Goal: Task Accomplishment & Management: Manage account settings

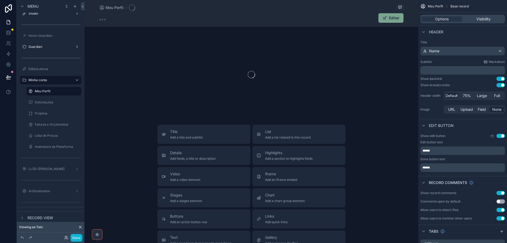
click at [500, 192] on button "Use setting" at bounding box center [501, 193] width 8 height 4
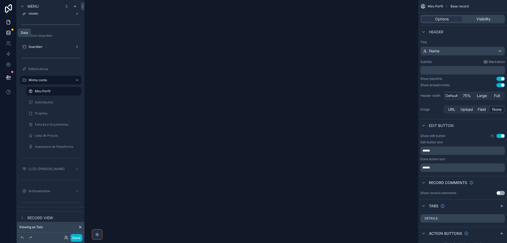
click at [11, 31] on link at bounding box center [8, 32] width 17 height 11
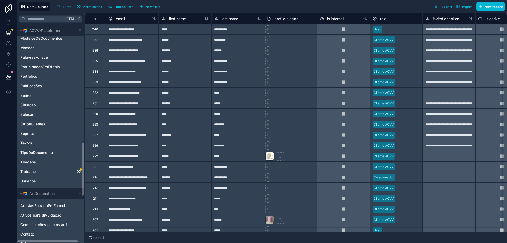
scroll to position [608, 0]
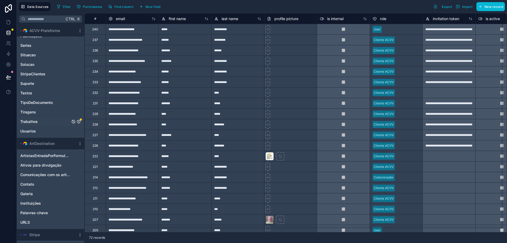
click at [79, 123] on icon "Trabalhos" at bounding box center [78, 121] width 3 height 3
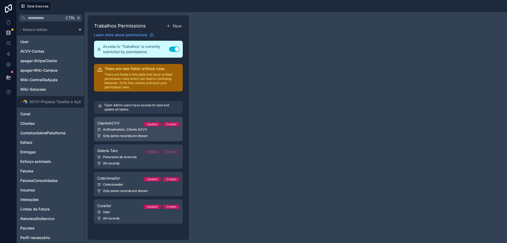
click at [119, 130] on div "ArtDestination, Cliente ACVV" at bounding box center [138, 129] width 82 height 4
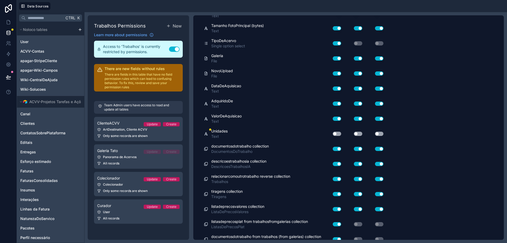
scroll to position [3142, 0]
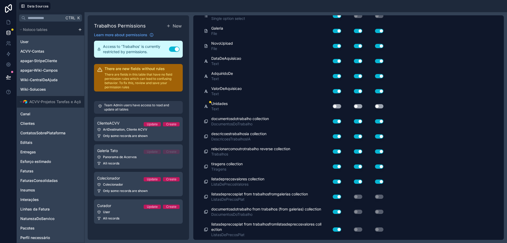
click at [339, 106] on button "Use setting" at bounding box center [337, 106] width 8 height 4
click at [359, 106] on button "Use setting" at bounding box center [358, 106] width 8 height 4
click at [380, 105] on button "Use setting" at bounding box center [379, 106] width 8 height 4
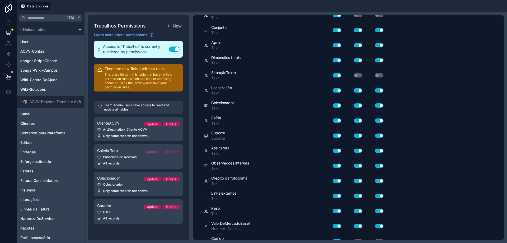
scroll to position [0, 0]
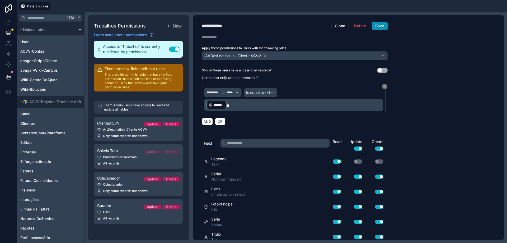
drag, startPoint x: 384, startPoint y: 24, endPoint x: 365, endPoint y: 32, distance: 20.5
click at [384, 24] on button "Save" at bounding box center [380, 26] width 16 height 8
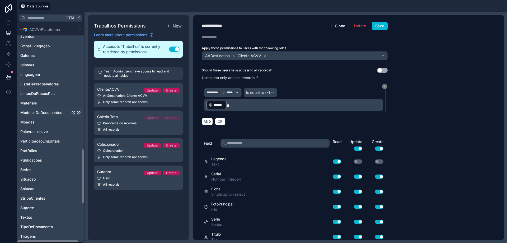
scroll to position [502, 0]
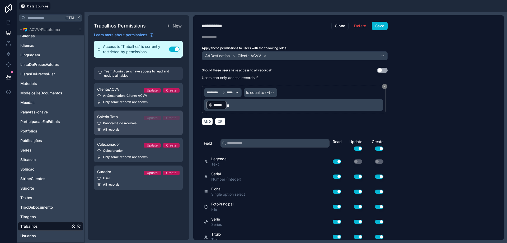
click at [126, 120] on link "Galeria Tato Update Create Panorama de Acervos All records" at bounding box center [138, 122] width 89 height 24
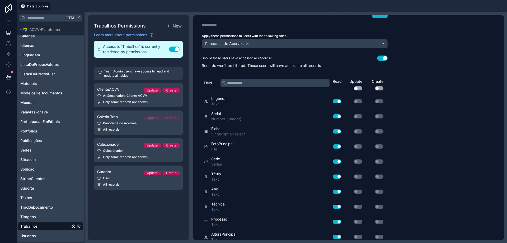
scroll to position [16, 0]
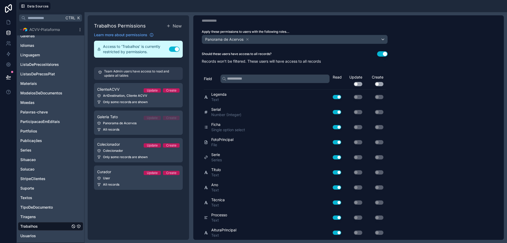
click at [361, 84] on button "Use setting" at bounding box center [358, 84] width 8 height 4
click at [379, 83] on button "Use setting" at bounding box center [379, 84] width 8 height 4
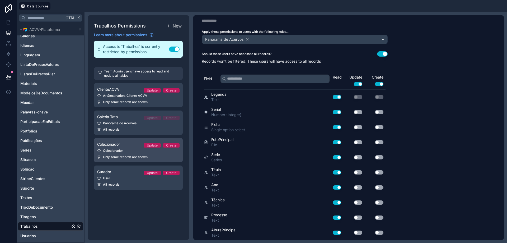
click at [113, 153] on link "Colecionador Update Create Colecionador Only some records are shown" at bounding box center [138, 150] width 89 height 24
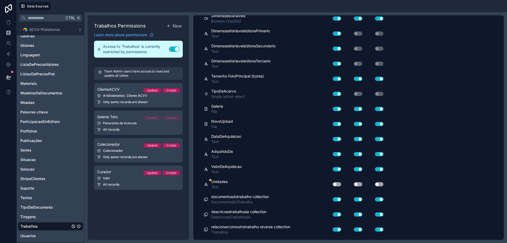
scroll to position [3142, 0]
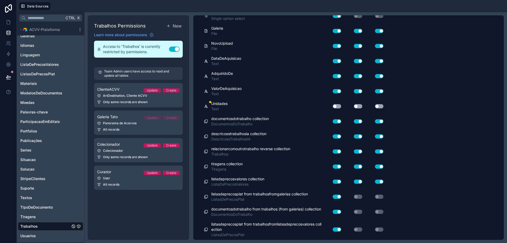
click at [339, 107] on button "Use setting" at bounding box center [337, 106] width 8 height 4
click at [360, 108] on button "Use setting" at bounding box center [358, 106] width 8 height 4
click at [383, 107] on button "Use setting" at bounding box center [379, 106] width 8 height 4
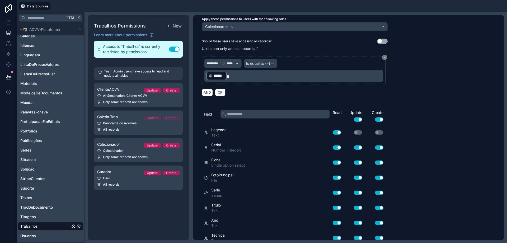
scroll to position [0, 0]
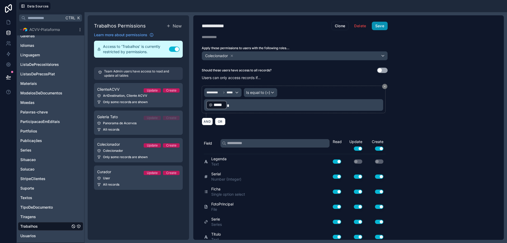
click at [380, 25] on button "Save" at bounding box center [380, 26] width 16 height 8
click at [8, 79] on icon at bounding box center [8, 76] width 5 height 5
click at [11, 23] on icon at bounding box center [8, 22] width 5 height 5
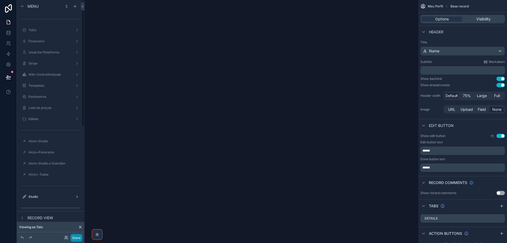
click at [77, 238] on button "Done" at bounding box center [77, 238] width 12 height 8
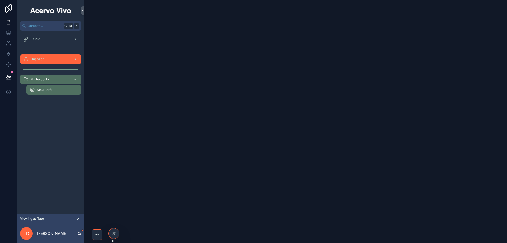
click at [49, 55] on div "Guardian" at bounding box center [50, 59] width 55 height 8
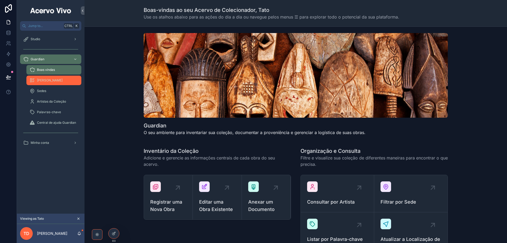
click at [28, 78] on link "[PERSON_NAME]" at bounding box center [53, 81] width 55 height 10
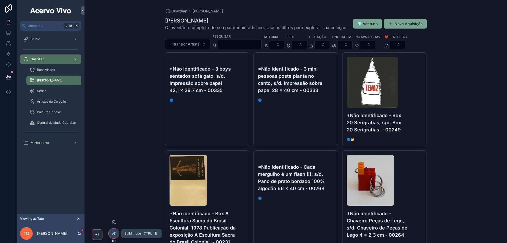
click at [113, 234] on icon at bounding box center [114, 233] width 4 height 4
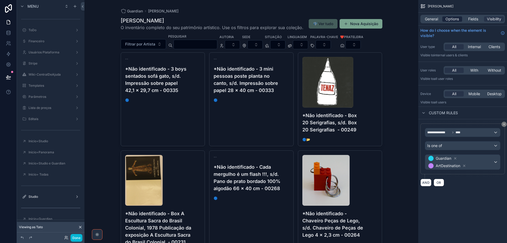
click at [450, 17] on span "Options" at bounding box center [452, 18] width 13 height 5
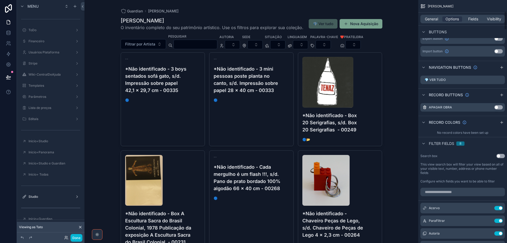
scroll to position [264, 0]
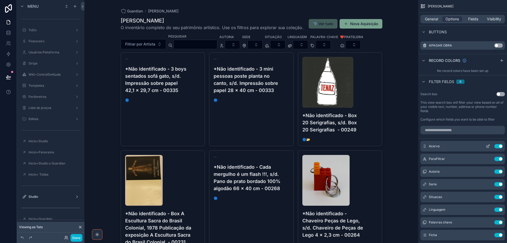
click at [489, 146] on icon "scrollable content" at bounding box center [488, 146] width 4 height 4
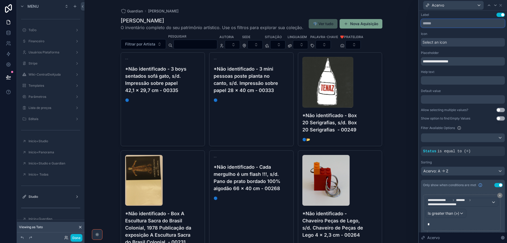
click at [445, 23] on input "text" at bounding box center [463, 23] width 84 height 8
type input "******"
drag, startPoint x: 454, startPoint y: 62, endPoint x: 421, endPoint y: 62, distance: 33.0
click at [421, 62] on input "**********" at bounding box center [463, 61] width 84 height 8
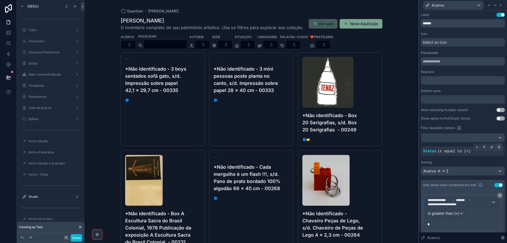
click at [498, 147] on icon at bounding box center [499, 146] width 3 height 3
click at [433, 152] on span "AND" at bounding box center [433, 150] width 7 height 5
click at [490, 146] on icon at bounding box center [491, 146] width 3 height 3
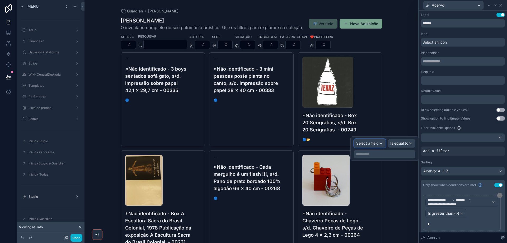
click at [375, 143] on span "Select a field" at bounding box center [367, 143] width 22 height 4
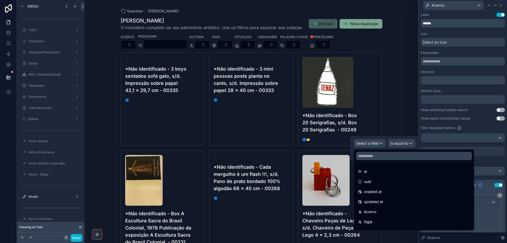
drag, startPoint x: 389, startPoint y: 210, endPoint x: 398, endPoint y: 157, distance: 53.4
click at [389, 210] on div "Acervo" at bounding box center [414, 211] width 112 height 6
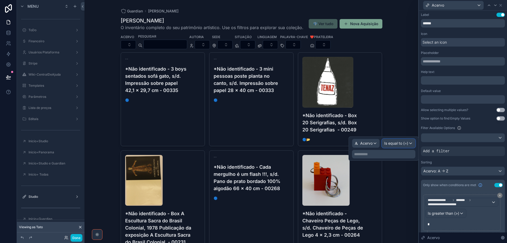
click at [400, 142] on span "Is equal to (=)" at bounding box center [396, 143] width 24 height 5
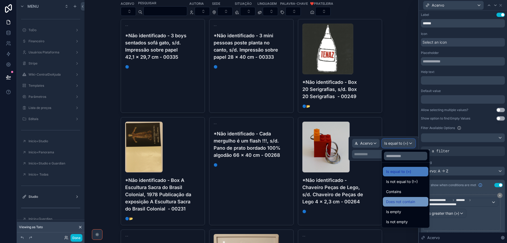
scroll to position [79, 0]
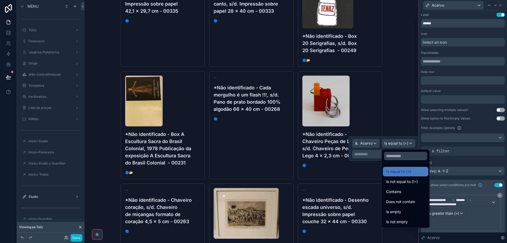
click at [367, 142] on div at bounding box center [384, 148] width 70 height 24
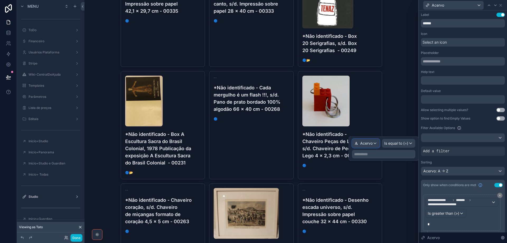
click at [366, 143] on span "Acervo" at bounding box center [366, 143] width 12 height 5
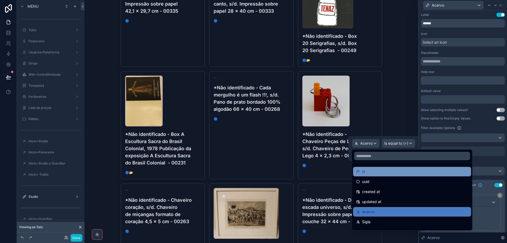
drag, startPoint x: 370, startPoint y: 171, endPoint x: 398, endPoint y: 146, distance: 37.8
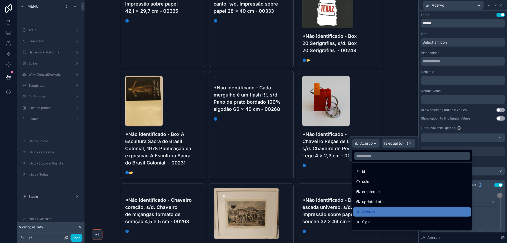
click at [370, 171] on div "id" at bounding box center [412, 171] width 112 height 6
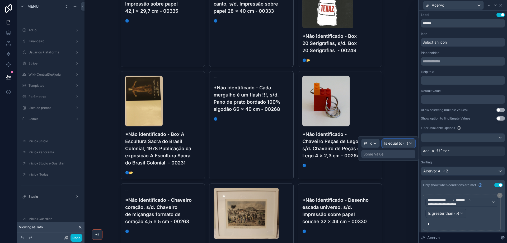
click at [398, 144] on span "Is equal to (=)" at bounding box center [396, 143] width 24 height 5
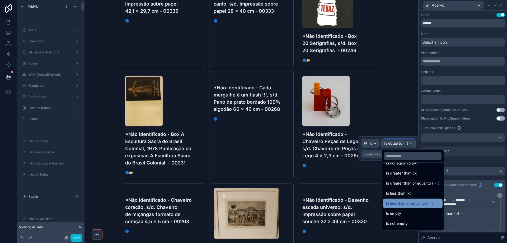
scroll to position [38, 0]
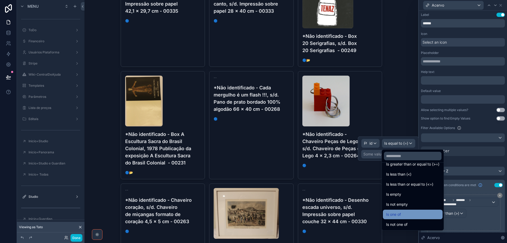
click at [408, 213] on div "Is one of" at bounding box center [412, 214] width 53 height 6
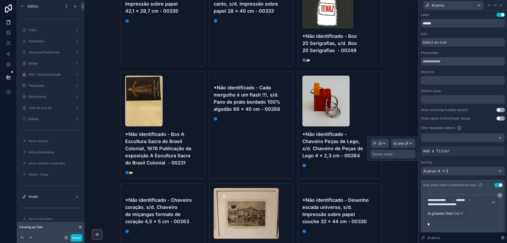
click at [394, 154] on div "Some value" at bounding box center [393, 154] width 45 height 8
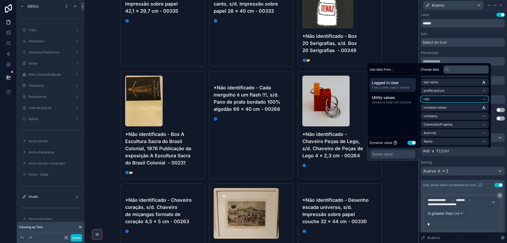
scroll to position [53, 0]
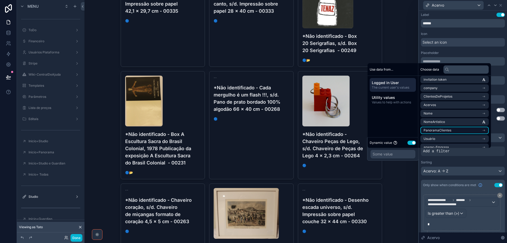
click at [460, 131] on li "PanoramaClientes" at bounding box center [455, 130] width 68 height 7
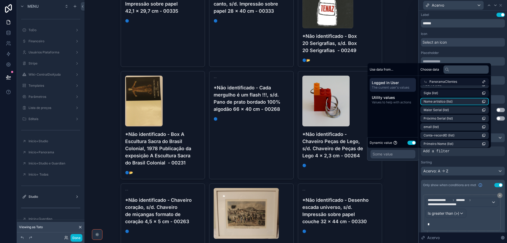
scroll to position [0, 0]
click at [459, 91] on li "id (list)" at bounding box center [455, 90] width 68 height 7
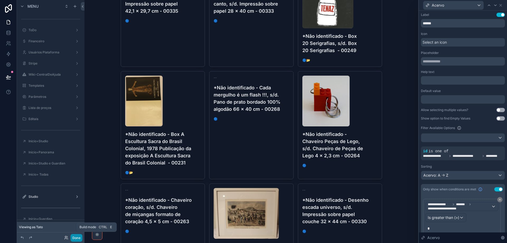
drag, startPoint x: 78, startPoint y: 238, endPoint x: 84, endPoint y: 210, distance: 28.1
click at [78, 238] on button "Done" at bounding box center [77, 238] width 12 height 8
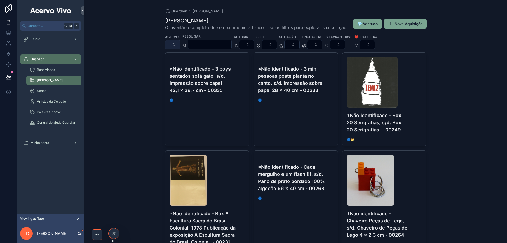
click at [175, 42] on button "Select Button" at bounding box center [172, 44] width 15 height 9
click at [51, 101] on span "Artistas da Coleção" at bounding box center [51, 101] width 29 height 4
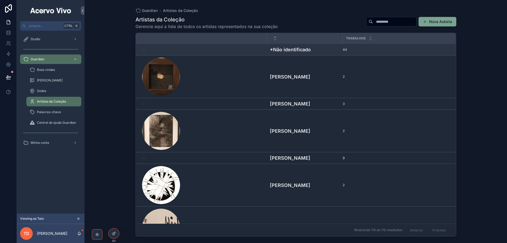
click at [301, 51] on h4 "*Não identificado" at bounding box center [304, 49] width 69 height 7
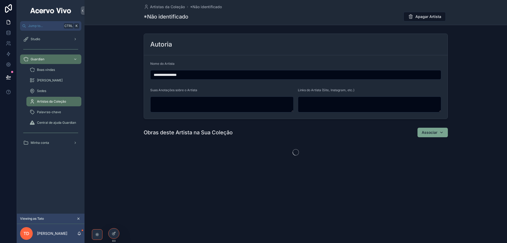
drag, startPoint x: 155, startPoint y: 73, endPoint x: 161, endPoint y: 91, distance: 19.1
click at [155, 74] on input "**********" at bounding box center [296, 74] width 291 height 7
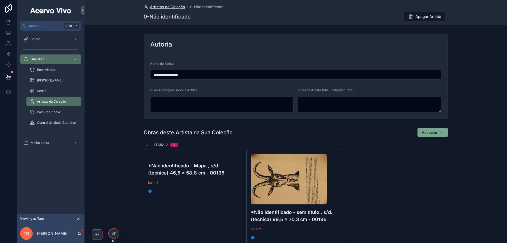
type input "**********"
click at [166, 5] on span "Artistas da Coleção" at bounding box center [167, 6] width 35 height 5
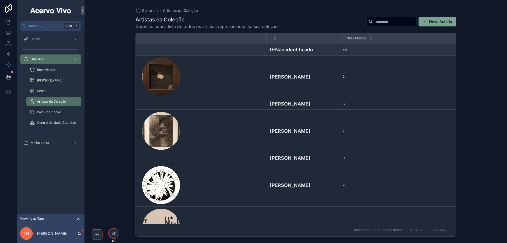
click at [290, 50] on h4 "0-Não identificado" at bounding box center [304, 49] width 69 height 7
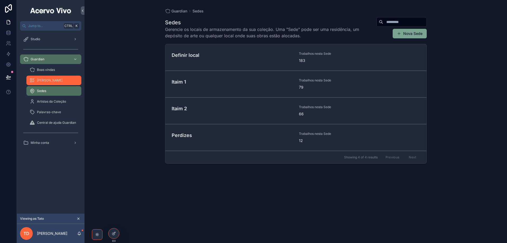
click at [53, 82] on span "[PERSON_NAME]" at bounding box center [50, 80] width 26 height 4
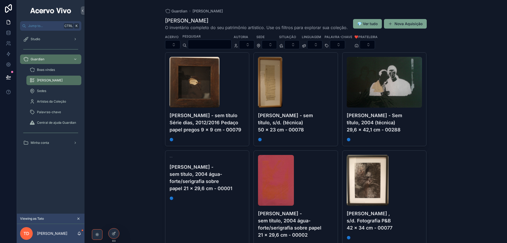
click at [224, 45] on input "scrollable content" at bounding box center [209, 44] width 43 height 7
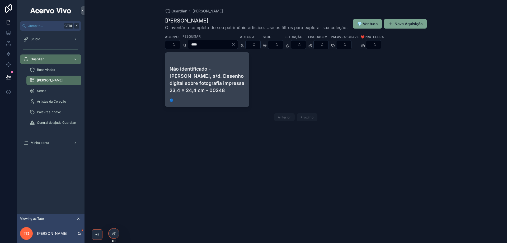
type input "****"
click at [223, 86] on h4 "Não identificado - Janelas, s/d. Desenho digital sobre fotografia impressa 23,4…" at bounding box center [208, 79] width 76 height 29
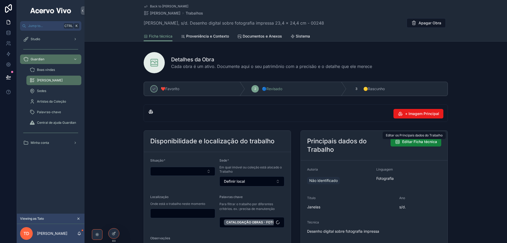
click at [423, 142] on span "Editar Ficha técnica" at bounding box center [419, 141] width 35 height 5
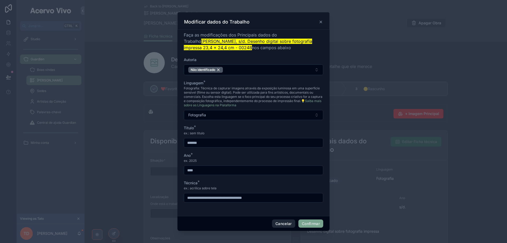
click at [284, 223] on button "Cancelar" at bounding box center [283, 223] width 23 height 8
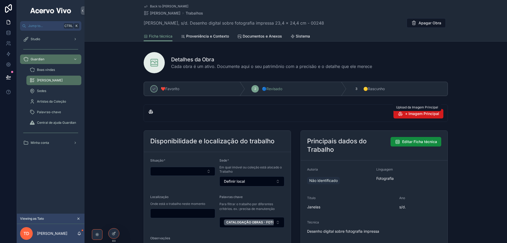
click at [418, 115] on span "+ Imagem Principal" at bounding box center [422, 113] width 34 height 5
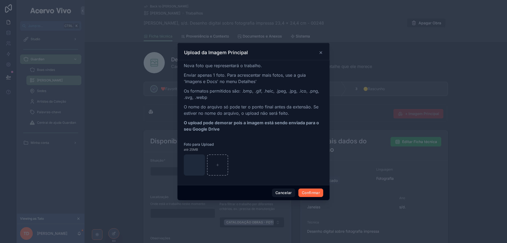
click at [305, 193] on button "Confirmar" at bounding box center [311, 192] width 25 height 8
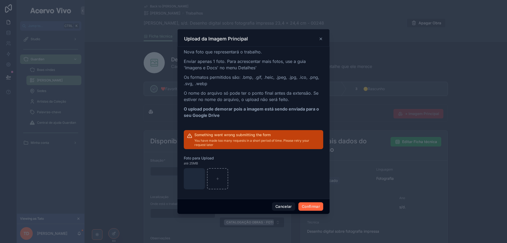
click at [309, 207] on button "Confirmar" at bounding box center [311, 206] width 25 height 8
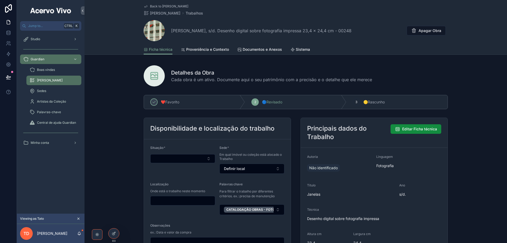
click at [157, 7] on span "Back to Minha Coleção" at bounding box center [169, 6] width 38 height 4
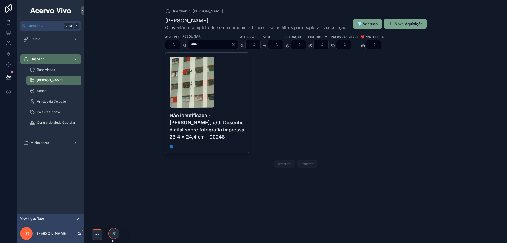
click at [236, 45] on icon "Clear" at bounding box center [233, 44] width 4 height 4
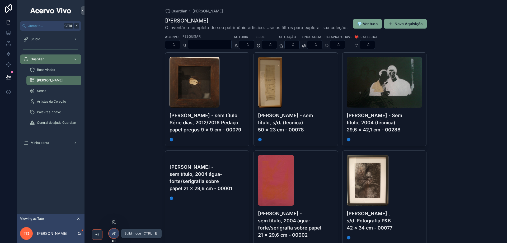
click at [115, 234] on icon at bounding box center [114, 233] width 4 height 4
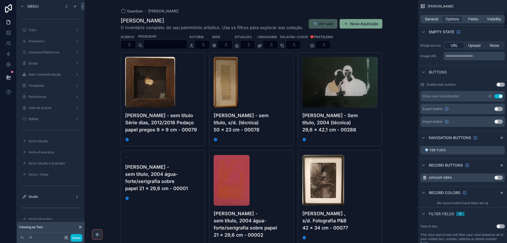
scroll to position [291, 0]
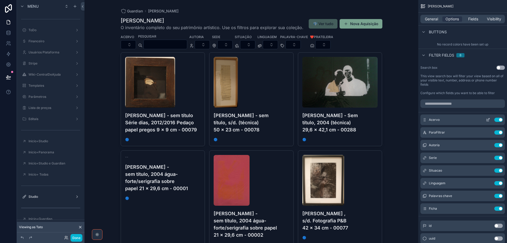
click at [488, 121] on icon "scrollable content" at bounding box center [488, 120] width 4 height 4
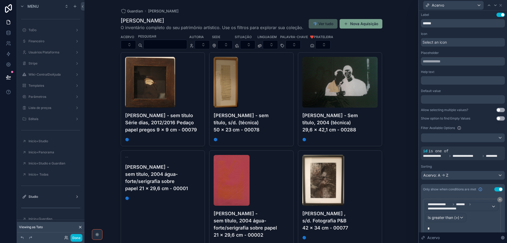
click at [452, 101] on div at bounding box center [463, 99] width 84 height 8
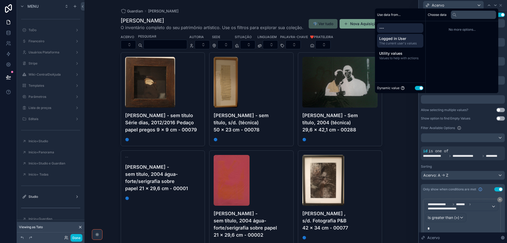
click at [410, 43] on span "The current user's values" at bounding box center [400, 43] width 42 height 4
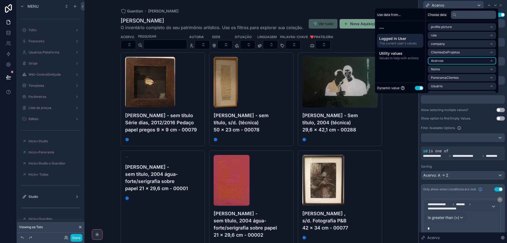
scroll to position [26, 0]
click at [457, 61] on li "Usuário" at bounding box center [462, 59] width 68 height 7
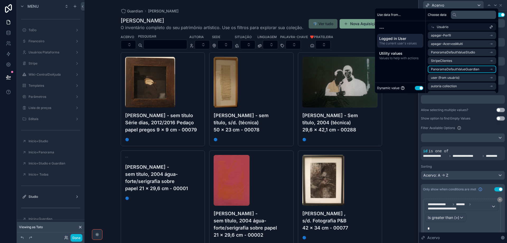
click at [460, 67] on span "PanoramaDefaultValueGuardian" at bounding box center [455, 69] width 48 height 4
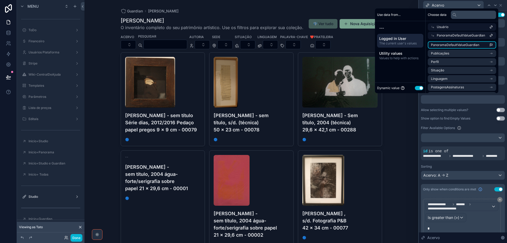
click at [465, 45] on span "PanoramaDefaultValueGuardian" at bounding box center [455, 45] width 48 height 4
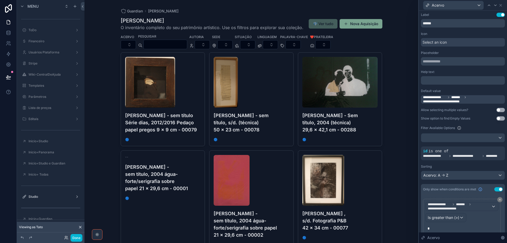
click at [498, 110] on button "Use setting" at bounding box center [501, 110] width 8 height 4
click at [130, 45] on button "Select Button" at bounding box center [128, 44] width 15 height 9
click at [114, 32] on div "Guardian Minha Coleção Minha Coleção O inventário completo do seu patrimônio ar…" at bounding box center [252, 121] width 334 height 243
click at [77, 240] on button "Done" at bounding box center [77, 238] width 12 height 8
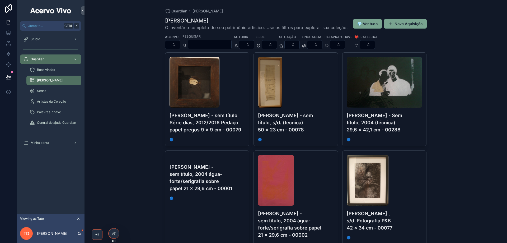
click at [79, 217] on icon "scrollable content" at bounding box center [79, 219] width 4 height 4
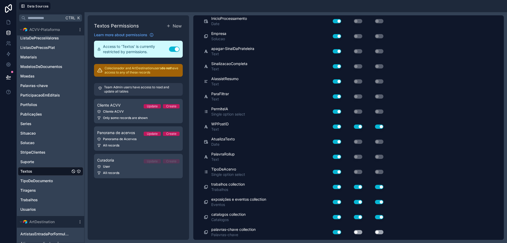
drag, startPoint x: 359, startPoint y: 231, endPoint x: 365, endPoint y: 231, distance: 6.3
click at [361, 231] on button "Use setting" at bounding box center [358, 232] width 8 height 4
click at [379, 232] on button "Use setting" at bounding box center [379, 232] width 8 height 4
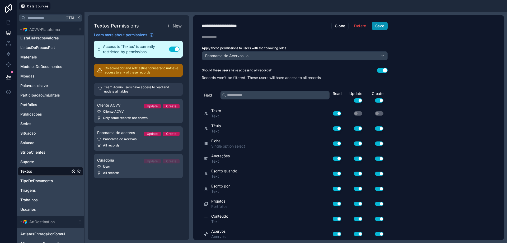
click at [384, 26] on button "Save" at bounding box center [380, 26] width 16 height 8
click at [78, 163] on icon "Suporte" at bounding box center [79, 162] width 4 height 4
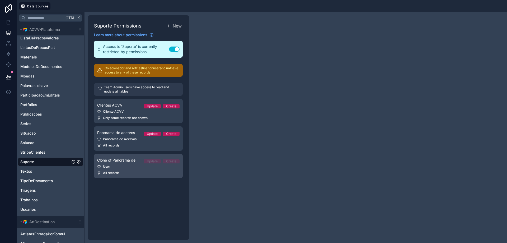
click at [108, 162] on span "Clone of Panorama de acervos" at bounding box center [118, 159] width 42 height 5
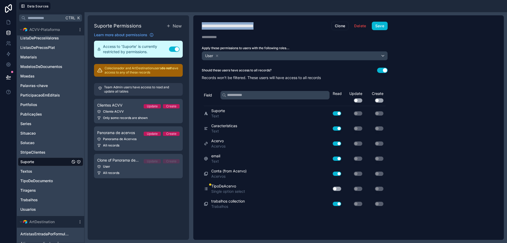
drag, startPoint x: 276, startPoint y: 25, endPoint x: 218, endPoint y: 25, distance: 57.9
click at [218, 25] on h1 "**********" at bounding box center [267, 25] width 130 height 7
type div "**********"
drag, startPoint x: 203, startPoint y: 27, endPoint x: 278, endPoint y: 26, distance: 75.0
click at [278, 26] on h1 "**********" at bounding box center [267, 25] width 130 height 7
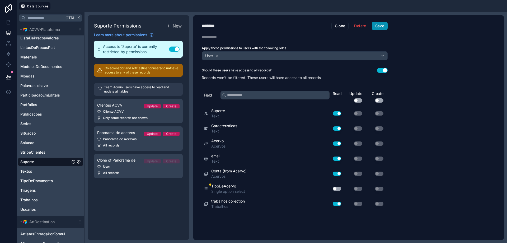
click at [380, 24] on button "Save" at bounding box center [380, 26] width 16 height 8
click at [341, 187] on button "Use setting" at bounding box center [337, 189] width 8 height 4
click at [386, 26] on button "Save" at bounding box center [380, 26] width 16 height 8
click at [134, 138] on div "Panorama de Acervos" at bounding box center [138, 139] width 82 height 4
click at [338, 188] on button "Use setting" at bounding box center [337, 189] width 8 height 4
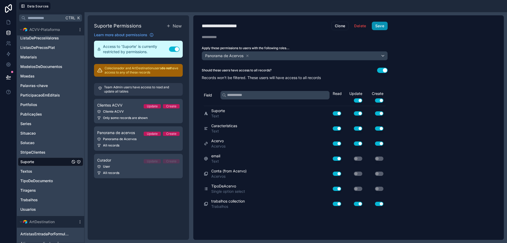
click at [379, 26] on button "Save" at bounding box center [380, 26] width 16 height 8
click at [117, 112] on div "Cliente ACVV" at bounding box center [138, 111] width 82 height 4
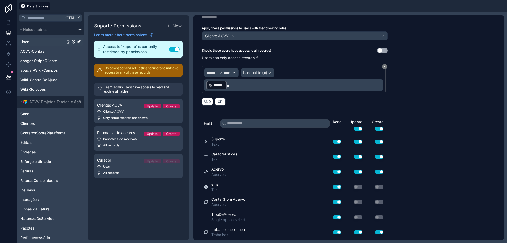
click at [42, 42] on link "User" at bounding box center [42, 41] width 45 height 5
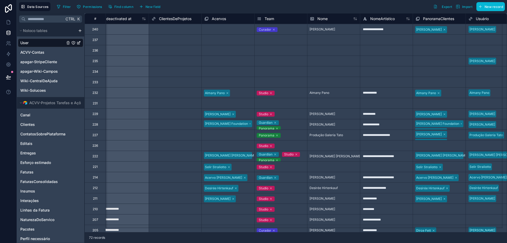
scroll to position [0, 489]
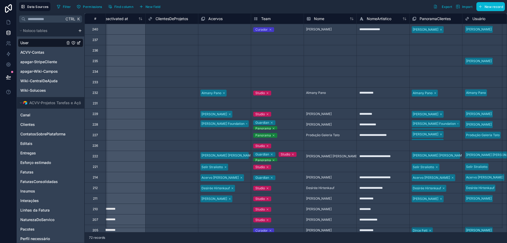
click at [73, 43] on icon "User" at bounding box center [73, 43] width 4 height 4
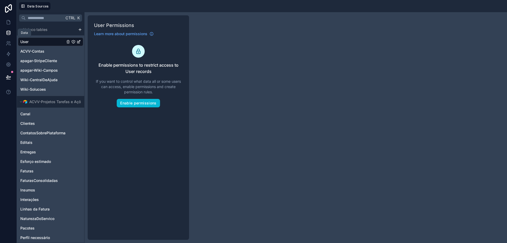
click at [10, 32] on icon at bounding box center [8, 31] width 3 height 1
click at [39, 41] on link "User" at bounding box center [42, 41] width 45 height 5
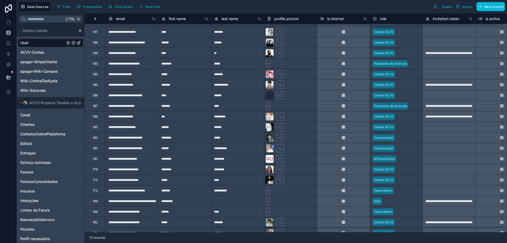
scroll to position [264, 0]
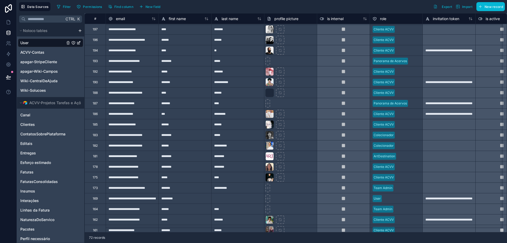
click at [147, 190] on div "**********" at bounding box center [132, 187] width 53 height 11
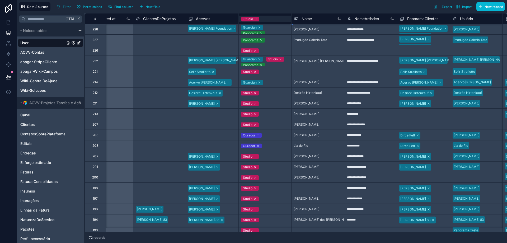
scroll to position [85, 501]
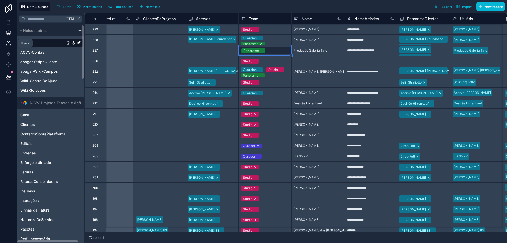
click at [10, 44] on icon at bounding box center [8, 43] width 5 height 5
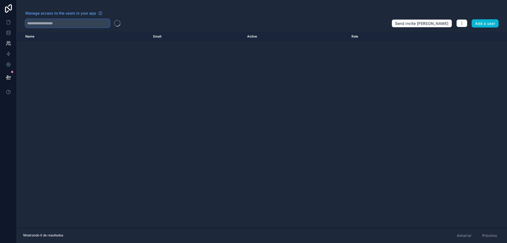
click at [78, 25] on input "text" at bounding box center [67, 23] width 85 height 8
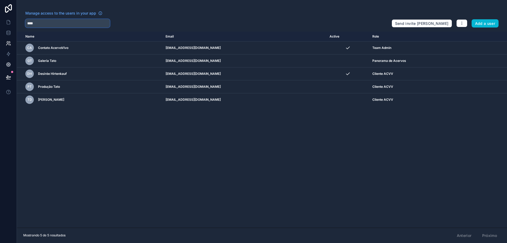
type input "****"
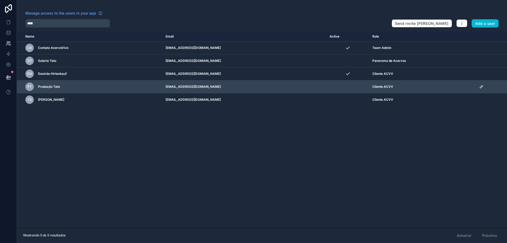
click at [481, 87] on icon "scrollable content" at bounding box center [481, 87] width 4 height 4
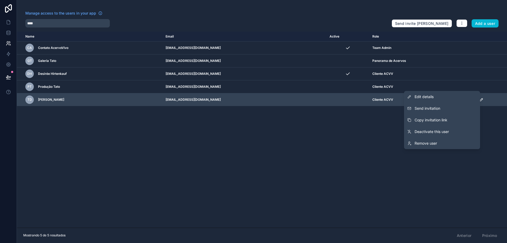
click at [456, 99] on link "Edit details" at bounding box center [442, 97] width 76 height 12
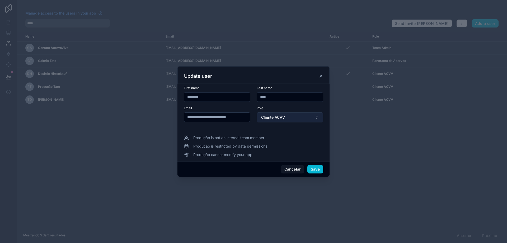
click at [278, 115] on span "Cliente ACVV" at bounding box center [273, 117] width 24 height 5
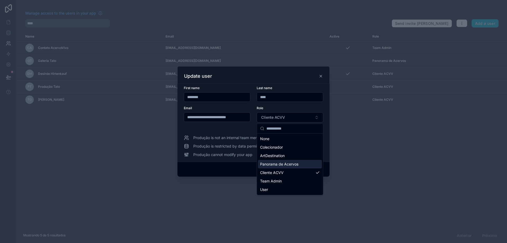
click at [283, 166] on span "Panorama de Acervos" at bounding box center [279, 163] width 38 height 5
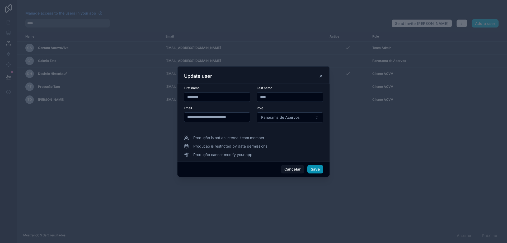
click at [316, 169] on button "Save" at bounding box center [316, 169] width 16 height 8
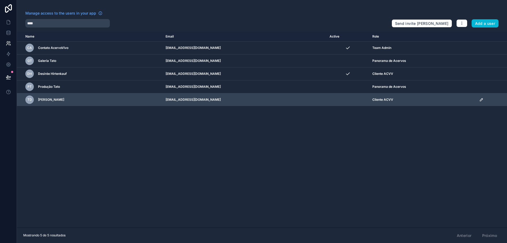
click at [482, 99] on icon "scrollable content" at bounding box center [481, 99] width 3 height 3
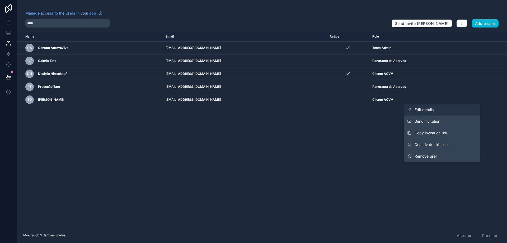
click at [436, 110] on link "Edit details" at bounding box center [442, 110] width 76 height 12
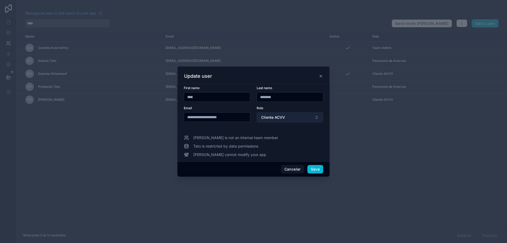
click at [273, 120] on span "Cliente ACVV" at bounding box center [273, 117] width 24 height 5
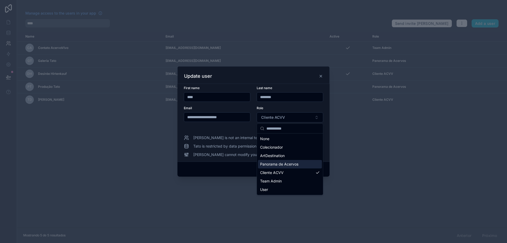
click at [281, 163] on span "Panorama de Acervos" at bounding box center [279, 163] width 38 height 5
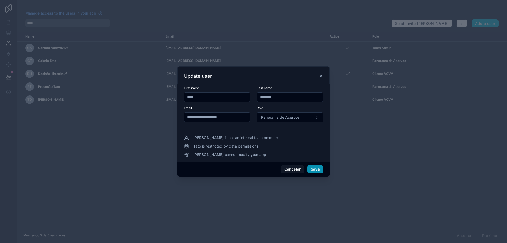
click at [317, 167] on button "Save" at bounding box center [316, 169] width 16 height 8
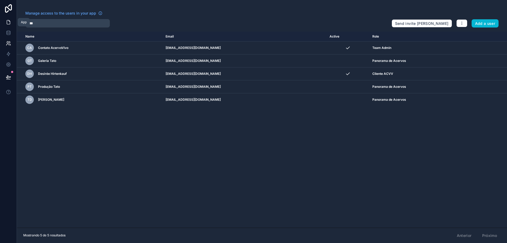
click at [5, 24] on link at bounding box center [8, 22] width 17 height 11
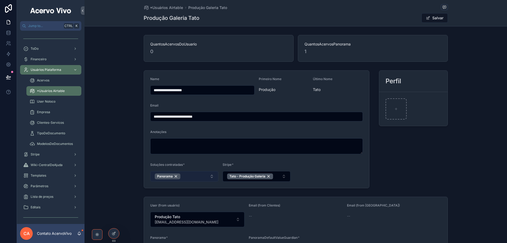
click at [187, 175] on button "Panorama" at bounding box center [184, 176] width 68 height 11
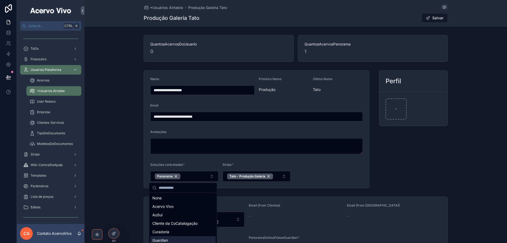
click at [184, 237] on div "Guardian" at bounding box center [183, 240] width 66 height 8
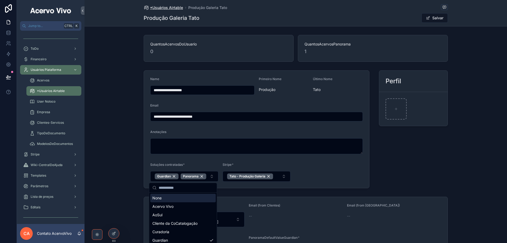
click at [171, 8] on span "*Usuários Airtable" at bounding box center [166, 7] width 33 height 5
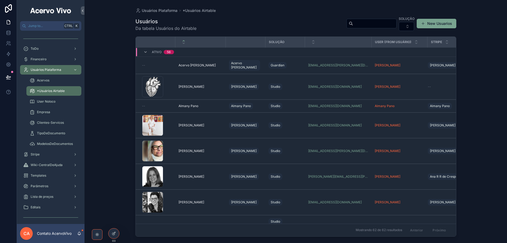
click at [366, 21] on input "scrollable content" at bounding box center [374, 23] width 43 height 7
click at [364, 21] on input "scrollable content" at bounding box center [374, 23] width 43 height 7
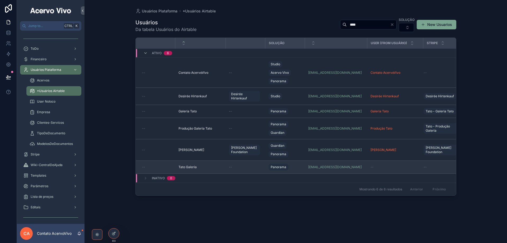
type input "****"
click at [212, 166] on div "Tato Galeria Tato Galeria" at bounding box center [201, 167] width 44 height 4
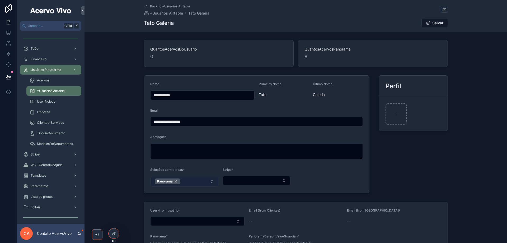
click at [200, 183] on button "Panorama" at bounding box center [184, 181] width 68 height 11
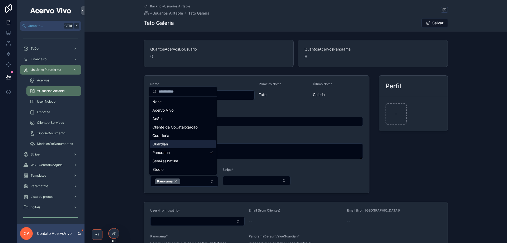
click at [188, 147] on div "Guardian" at bounding box center [183, 144] width 66 height 8
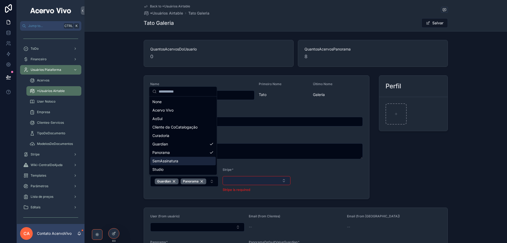
click at [235, 181] on button "Select Button" at bounding box center [257, 180] width 68 height 9
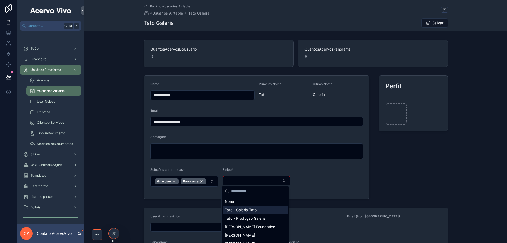
click at [258, 206] on div "Tato - Galeria Tato" at bounding box center [256, 210] width 66 height 8
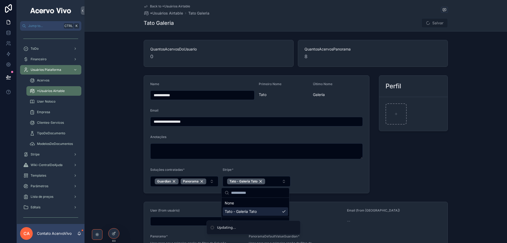
click at [314, 167] on form "**********" at bounding box center [256, 134] width 225 height 117
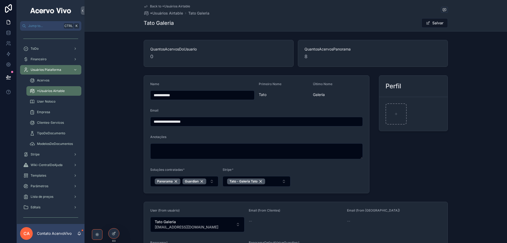
click at [164, 7] on span "Back to *Usuários Airtable" at bounding box center [170, 6] width 40 height 4
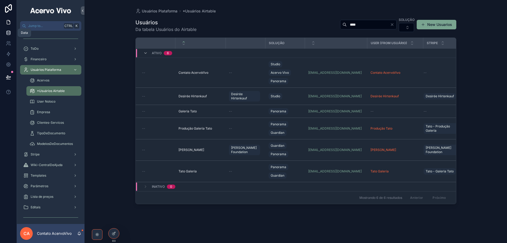
click at [8, 33] on icon at bounding box center [8, 32] width 3 height 2
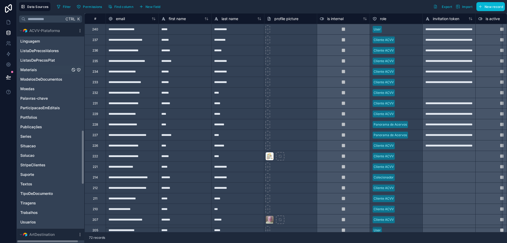
scroll to position [555, 0]
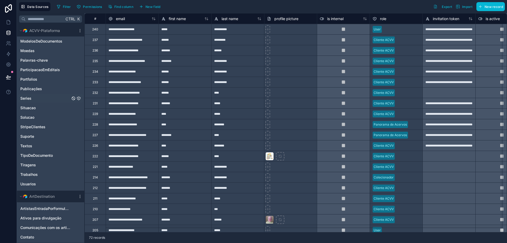
click at [79, 99] on icon "Series" at bounding box center [79, 98] width 4 height 4
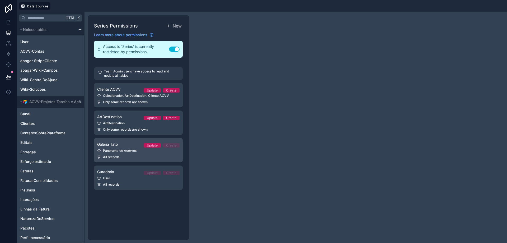
click at [124, 145] on div "Galeria Tato Update Create" at bounding box center [138, 144] width 82 height 6
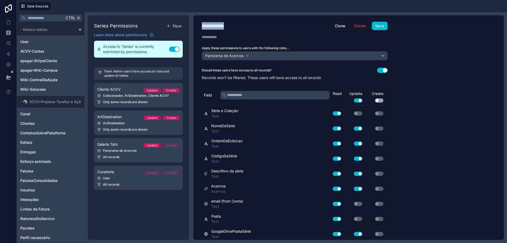
drag, startPoint x: 231, startPoint y: 27, endPoint x: 190, endPoint y: 24, distance: 41.8
click at [190, 24] on div "**********" at bounding box center [296, 127] width 423 height 231
type div "**********"
click at [381, 100] on button "Use setting" at bounding box center [379, 100] width 8 height 4
drag, startPoint x: 380, startPoint y: 128, endPoint x: 381, endPoint y: 133, distance: 4.8
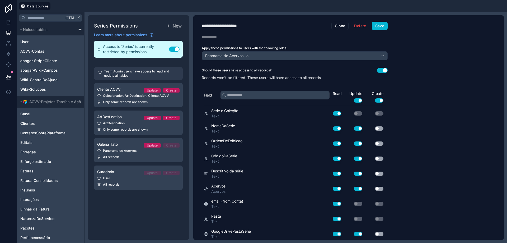
click at [381, 128] on button "Use setting" at bounding box center [379, 128] width 8 height 4
click at [380, 146] on div "Use setting" at bounding box center [375, 143] width 21 height 8
click at [380, 158] on button "Use setting" at bounding box center [379, 158] width 8 height 4
click at [379, 143] on button "Use setting" at bounding box center [379, 143] width 8 height 4
drag, startPoint x: 379, startPoint y: 174, endPoint x: 379, endPoint y: 176, distance: 2.9
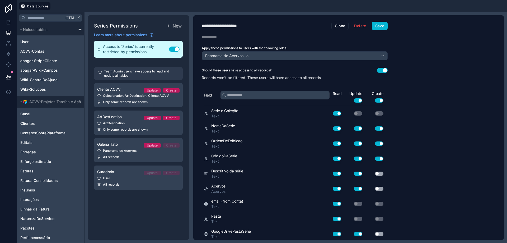
click at [379, 174] on button "Use setting" at bounding box center [379, 173] width 8 height 4
drag, startPoint x: 380, startPoint y: 187, endPoint x: 376, endPoint y: 176, distance: 11.8
click at [380, 188] on button "Use setting" at bounding box center [379, 189] width 8 height 4
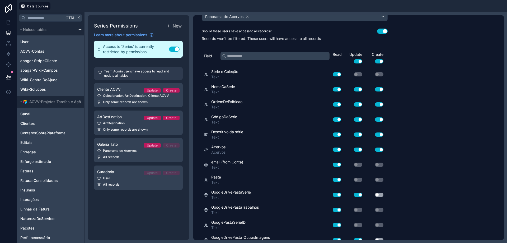
scroll to position [79, 0]
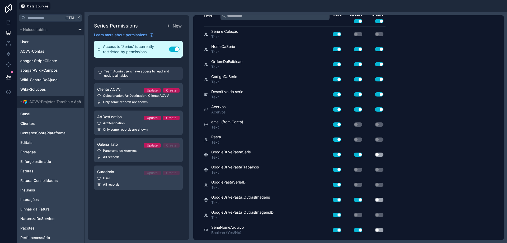
click at [380, 154] on button "Use setting" at bounding box center [379, 154] width 8 height 4
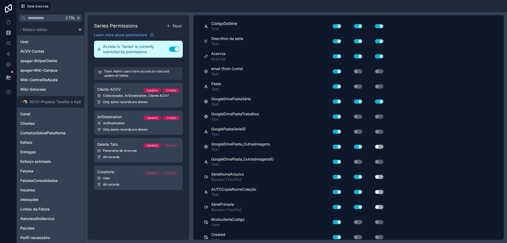
scroll to position [159, 0]
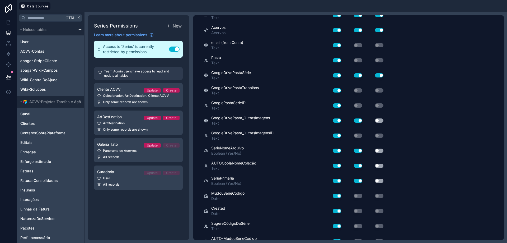
click at [381, 121] on button "Use setting" at bounding box center [379, 120] width 8 height 4
drag, startPoint x: 379, startPoint y: 151, endPoint x: 380, endPoint y: 160, distance: 9.0
click at [379, 151] on button "Use setting" at bounding box center [379, 150] width 8 height 4
drag, startPoint x: 380, startPoint y: 166, endPoint x: 381, endPoint y: 171, distance: 4.8
click at [380, 167] on button "Use setting" at bounding box center [379, 166] width 8 height 4
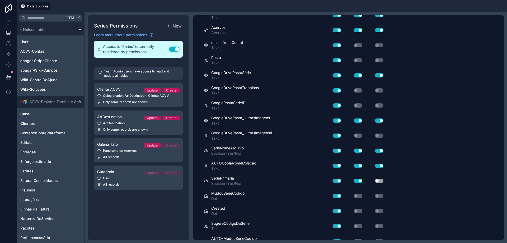
click at [380, 179] on button "Use setting" at bounding box center [379, 181] width 8 height 4
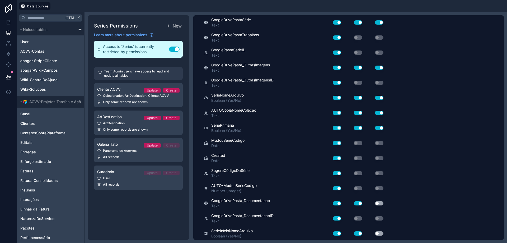
scroll to position [291, 0]
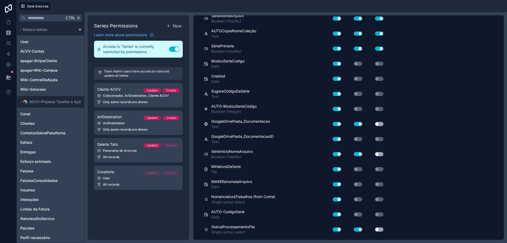
click at [380, 124] on button "Use setting" at bounding box center [379, 124] width 8 height 4
click at [380, 155] on button "Use setting" at bounding box center [379, 154] width 8 height 4
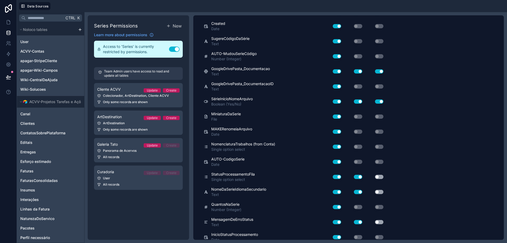
scroll to position [370, 0]
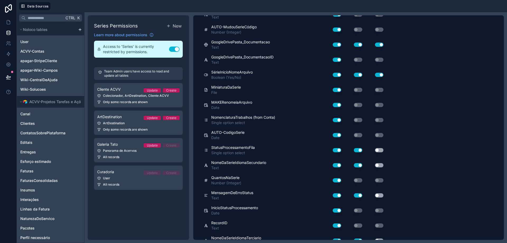
click at [381, 148] on button "Use setting" at bounding box center [379, 150] width 8 height 4
drag, startPoint x: 383, startPoint y: 164, endPoint x: 381, endPoint y: 169, distance: 5.0
click at [382, 165] on button "Use setting" at bounding box center [379, 165] width 8 height 4
click at [381, 194] on button "Use setting" at bounding box center [379, 195] width 8 height 4
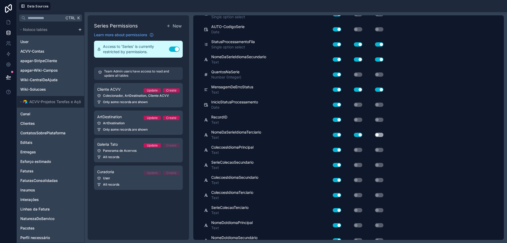
click at [380, 135] on button "Use setting" at bounding box center [379, 135] width 8 height 4
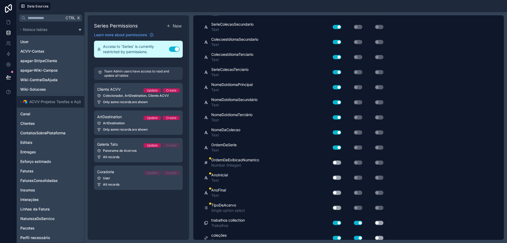
scroll to position [649, 0]
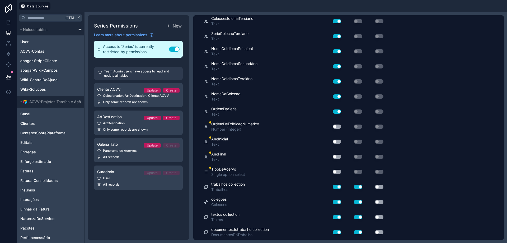
click at [337, 127] on button "Use setting" at bounding box center [337, 126] width 8 height 4
click at [339, 143] on button "Use setting" at bounding box center [337, 141] width 8 height 4
click at [339, 156] on button "Use setting" at bounding box center [337, 157] width 8 height 4
click at [339, 172] on button "Use setting" at bounding box center [337, 172] width 8 height 4
click at [380, 186] on button "Use setting" at bounding box center [379, 187] width 8 height 4
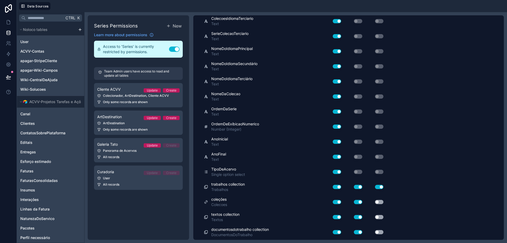
click at [380, 202] on button "Use setting" at bounding box center [379, 202] width 8 height 4
click at [380, 215] on button "Use setting" at bounding box center [379, 217] width 8 height 4
click at [381, 232] on button "Use setting" at bounding box center [379, 232] width 8 height 4
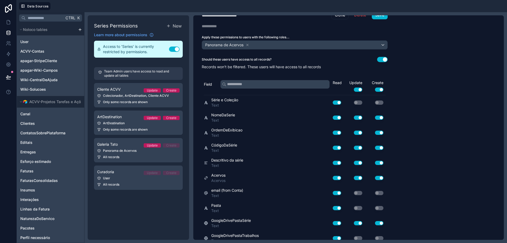
scroll to position [0, 0]
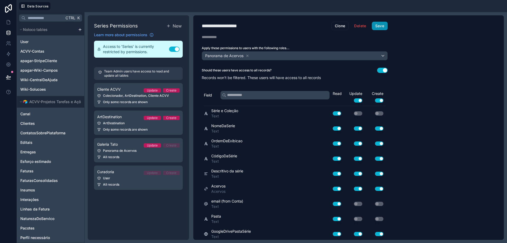
click at [383, 26] on button "Save" at bounding box center [380, 26] width 16 height 8
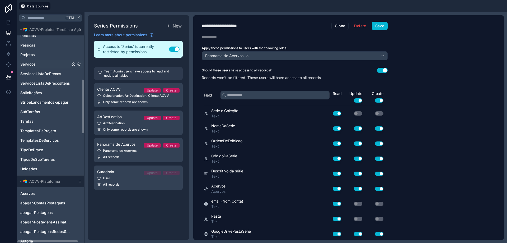
scroll to position [343, 0]
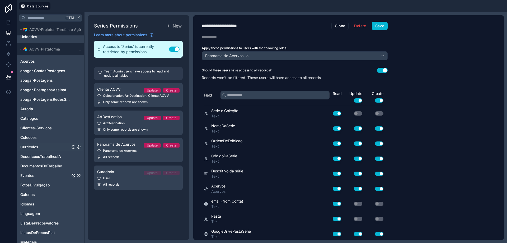
drag, startPoint x: 78, startPoint y: 175, endPoint x: 36, endPoint y: 150, distance: 49.2
click at [78, 175] on icon "Eventos" at bounding box center [79, 175] width 4 height 4
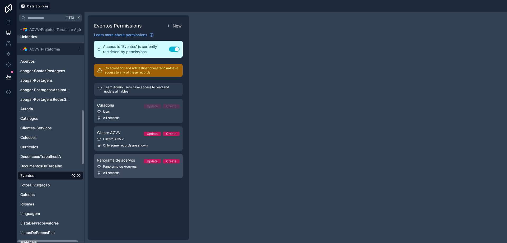
drag, startPoint x: 132, startPoint y: 160, endPoint x: 109, endPoint y: 155, distance: 23.3
click at [132, 161] on span "Panorama de acervos" at bounding box center [116, 159] width 38 height 5
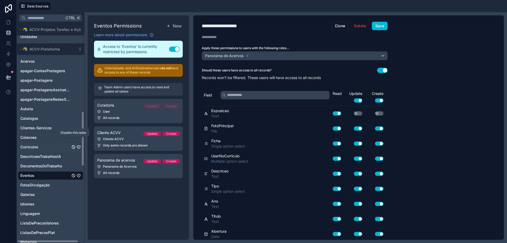
scroll to position [449, 0]
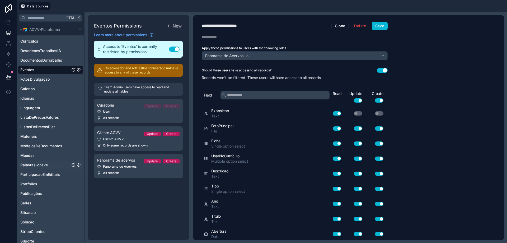
click at [79, 165] on icon "Palavras-chave" at bounding box center [78, 165] width 0 height 0
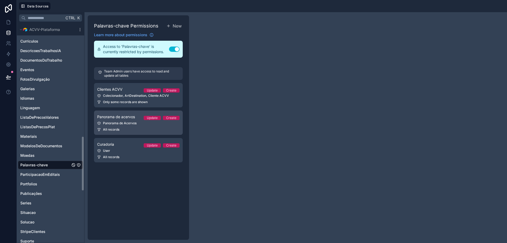
click at [127, 124] on div "Panorama de Acervos" at bounding box center [138, 123] width 82 height 4
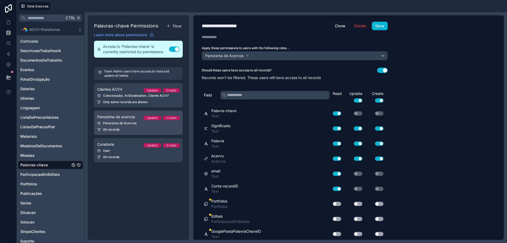
click at [131, 119] on span "Panorama de acervos" at bounding box center [116, 116] width 38 height 5
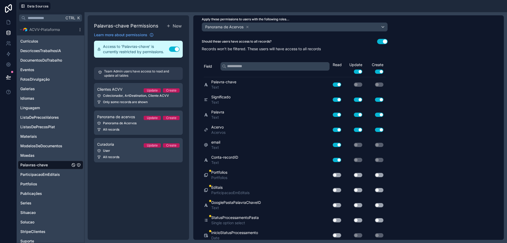
scroll to position [79, 0]
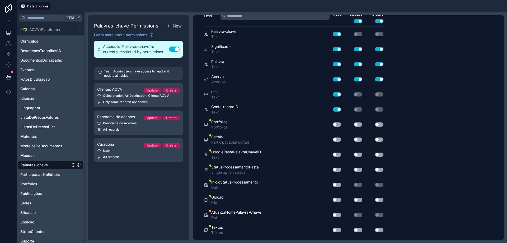
click at [339, 125] on button "Use setting" at bounding box center [337, 124] width 8 height 4
click at [360, 126] on button "Use setting" at bounding box center [358, 124] width 8 height 4
click at [381, 125] on button "Use setting" at bounding box center [379, 124] width 8 height 4
drag, startPoint x: 336, startPoint y: 142, endPoint x: 339, endPoint y: 141, distance: 4.0
click at [336, 141] on div "Use setting" at bounding box center [335, 139] width 17 height 8
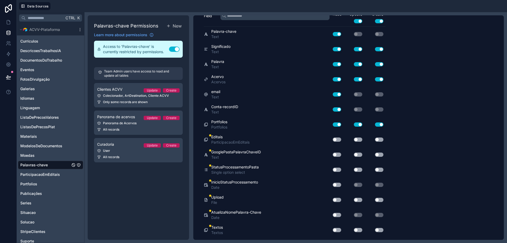
click at [339, 139] on button "Use setting" at bounding box center [337, 139] width 8 height 4
click at [359, 139] on button "Use setting" at bounding box center [358, 139] width 8 height 4
click at [378, 140] on button "Use setting" at bounding box center [379, 139] width 8 height 4
click at [337, 155] on button "Use setting" at bounding box center [337, 154] width 8 height 4
drag, startPoint x: 360, startPoint y: 156, endPoint x: 362, endPoint y: 156, distance: 2.9
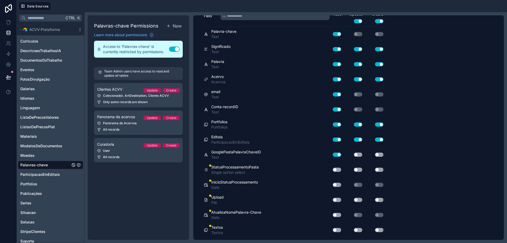
click at [360, 156] on button "Use setting" at bounding box center [358, 154] width 8 height 4
click at [381, 155] on button "Use setting" at bounding box center [379, 154] width 8 height 4
drag, startPoint x: 336, startPoint y: 169, endPoint x: 347, endPoint y: 171, distance: 11.1
click at [337, 169] on button "Use setting" at bounding box center [337, 169] width 8 height 4
click at [360, 169] on button "Use setting" at bounding box center [358, 169] width 8 height 4
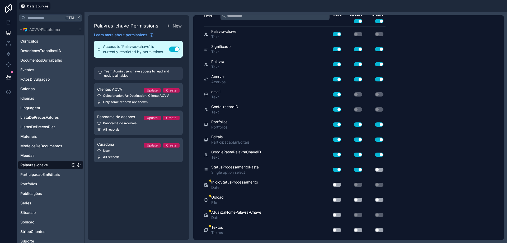
click at [382, 169] on button "Use setting" at bounding box center [379, 169] width 8 height 4
click at [339, 184] on button "Use setting" at bounding box center [337, 185] width 8 height 4
drag, startPoint x: 340, startPoint y: 198, endPoint x: 349, endPoint y: 203, distance: 10.3
click at [340, 199] on button "Use setting" at bounding box center [337, 200] width 8 height 4
drag, startPoint x: 360, startPoint y: 199, endPoint x: 378, endPoint y: 199, distance: 18.0
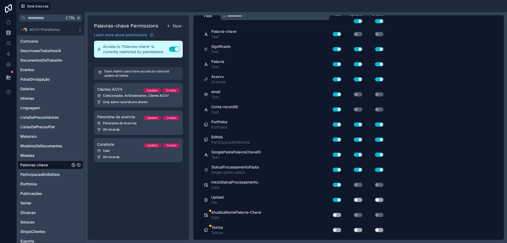
click at [360, 199] on button "Use setting" at bounding box center [358, 200] width 8 height 4
click at [380, 199] on button "Use setting" at bounding box center [379, 200] width 8 height 4
click at [337, 215] on button "Use setting" at bounding box center [337, 215] width 8 height 4
click at [337, 229] on button "Use setting" at bounding box center [337, 230] width 8 height 4
click at [360, 229] on button "Use setting" at bounding box center [358, 230] width 8 height 4
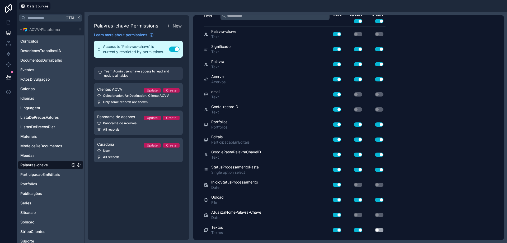
click at [380, 230] on button "Use setting" at bounding box center [379, 230] width 8 height 4
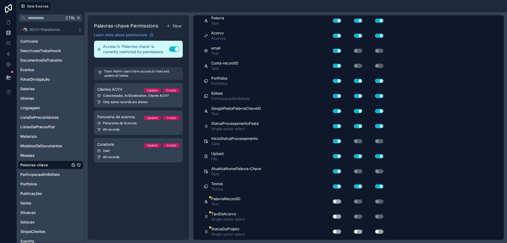
scroll to position [185, 0]
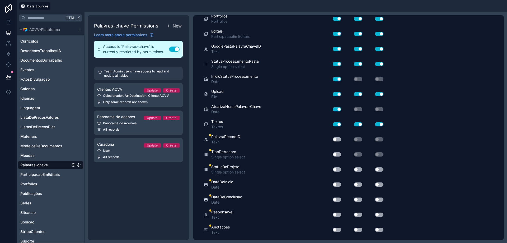
click at [336, 137] on div "Use setting" at bounding box center [335, 139] width 17 height 8
drag, startPoint x: 338, startPoint y: 153, endPoint x: 337, endPoint y: 155, distance: 2.7
click at [338, 153] on button "Use setting" at bounding box center [337, 154] width 8 height 4
drag, startPoint x: 338, startPoint y: 169, endPoint x: 344, endPoint y: 172, distance: 6.4
click at [337, 170] on button "Use setting" at bounding box center [337, 169] width 8 height 4
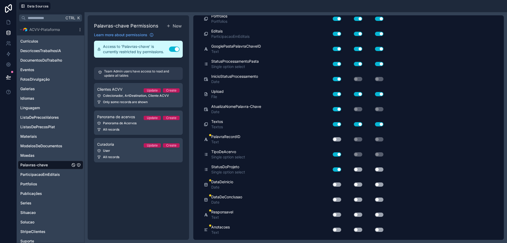
click at [338, 136] on div "Use setting" at bounding box center [335, 139] width 17 height 8
click at [339, 139] on button "Use setting" at bounding box center [337, 139] width 8 height 4
click at [361, 169] on button "Use setting" at bounding box center [358, 169] width 8 height 4
click at [381, 169] on button "Use setting" at bounding box center [379, 169] width 8 height 4
click at [338, 183] on button "Use setting" at bounding box center [337, 184] width 8 height 4
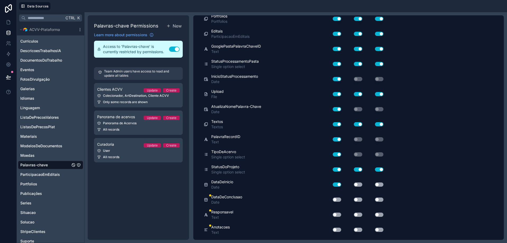
click at [337, 199] on button "Use setting" at bounding box center [337, 199] width 8 height 4
click at [337, 216] on button "Use setting" at bounding box center [337, 214] width 8 height 4
click at [337, 229] on button "Use setting" at bounding box center [337, 229] width 8 height 4
click at [359, 228] on button "Use setting" at bounding box center [358, 229] width 8 height 4
click at [359, 214] on button "Use setting" at bounding box center [358, 214] width 8 height 4
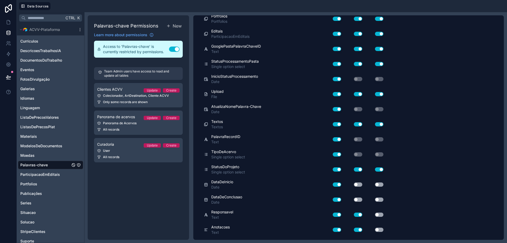
click at [359, 200] on button "Use setting" at bounding box center [358, 199] width 8 height 4
click at [359, 183] on button "Use setting" at bounding box center [358, 184] width 8 height 4
click at [379, 185] on button "Use setting" at bounding box center [379, 184] width 8 height 4
click at [380, 198] on button "Use setting" at bounding box center [379, 199] width 8 height 4
drag, startPoint x: 378, startPoint y: 214, endPoint x: 378, endPoint y: 221, distance: 7.4
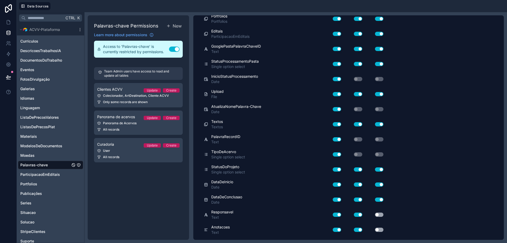
click at [378, 214] on button "Use setting" at bounding box center [379, 214] width 8 height 4
click at [378, 228] on button "Use setting" at bounding box center [379, 229] width 8 height 4
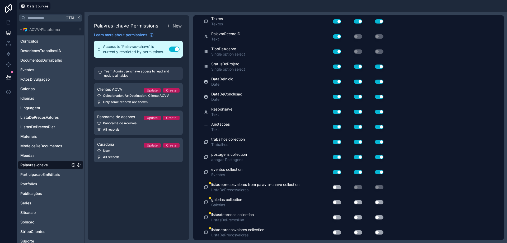
scroll to position [288, 0]
click at [339, 187] on button "Use setting" at bounding box center [337, 187] width 8 height 4
click at [338, 202] on button "Use setting" at bounding box center [337, 202] width 8 height 4
drag, startPoint x: 359, startPoint y: 201, endPoint x: 372, endPoint y: 201, distance: 13.2
click at [361, 201] on button "Use setting" at bounding box center [358, 202] width 8 height 4
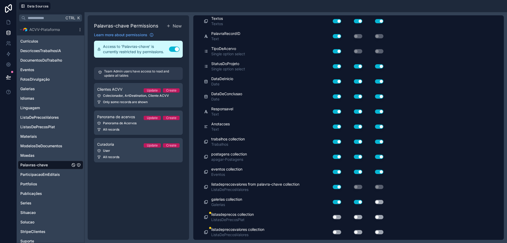
click at [379, 202] on button "Use setting" at bounding box center [379, 202] width 8 height 4
click at [336, 217] on button "Use setting" at bounding box center [337, 217] width 8 height 4
drag, startPoint x: 361, startPoint y: 216, endPoint x: 380, endPoint y: 216, distance: 19.8
click at [367, 216] on div "Use setting Use setting Use setting" at bounding box center [356, 217] width 59 height 8
click at [381, 216] on button "Use setting" at bounding box center [379, 217] width 8 height 4
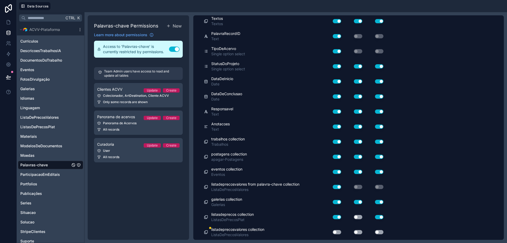
click at [359, 216] on button "Use setting" at bounding box center [358, 217] width 8 height 4
drag, startPoint x: 334, startPoint y: 232, endPoint x: 357, endPoint y: 230, distance: 22.8
click at [345, 230] on div "Use setting Use setting Use setting" at bounding box center [356, 232] width 59 height 8
drag, startPoint x: 360, startPoint y: 230, endPoint x: 371, endPoint y: 231, distance: 11.1
click at [362, 231] on div "Use setting" at bounding box center [353, 232] width 21 height 4
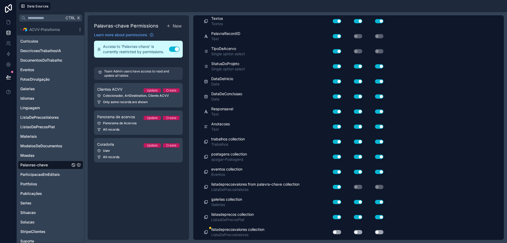
click at [378, 232] on button "Use setting" at bounding box center [379, 232] width 8 height 4
drag, startPoint x: 360, startPoint y: 232, endPoint x: 350, endPoint y: 232, distance: 10.0
click at [360, 232] on button "Use setting" at bounding box center [358, 232] width 8 height 4
click at [336, 232] on button "Use setting" at bounding box center [337, 232] width 8 height 4
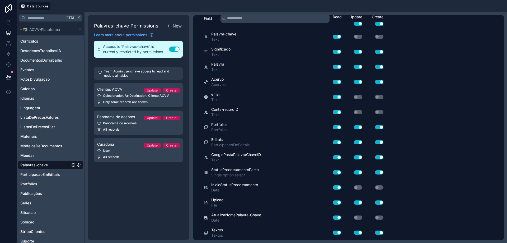
scroll to position [0, 0]
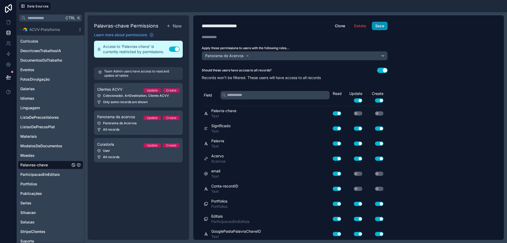
click at [380, 27] on button "Save" at bounding box center [380, 26] width 16 height 8
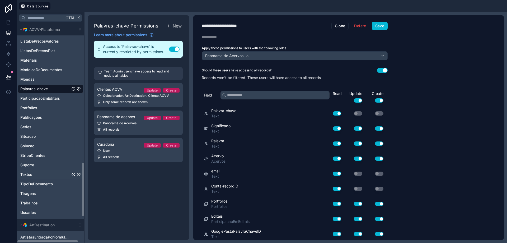
scroll to position [555, 0]
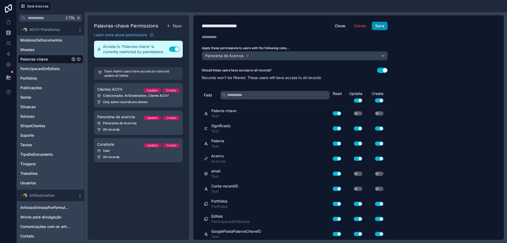
click at [379, 24] on button "Save" at bounding box center [380, 26] width 16 height 8
click at [79, 163] on icon "Tiragens" at bounding box center [79, 164] width 4 height 4
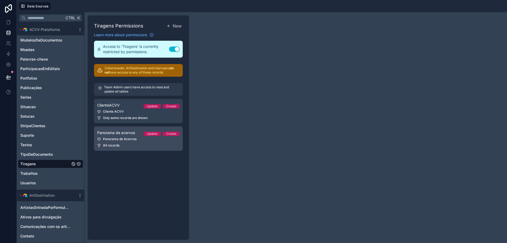
click at [111, 136] on link "Panorama de acervos Update Create Panorama de Acervos All records" at bounding box center [138, 138] width 89 height 24
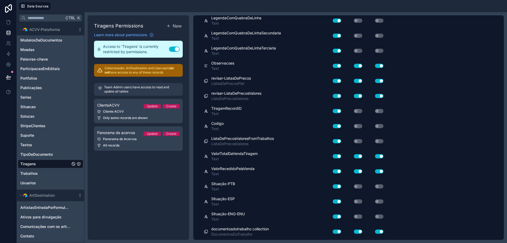
scroll to position [408, 0]
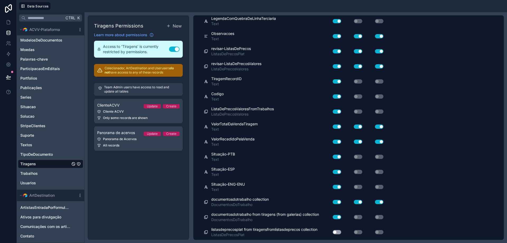
click at [339, 231] on button "Use setting" at bounding box center [337, 232] width 8 height 4
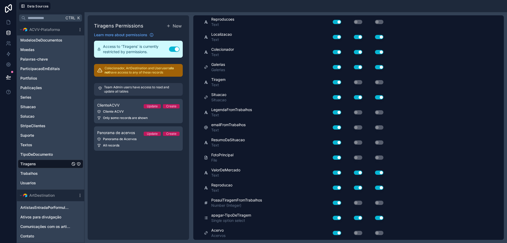
scroll to position [0, 0]
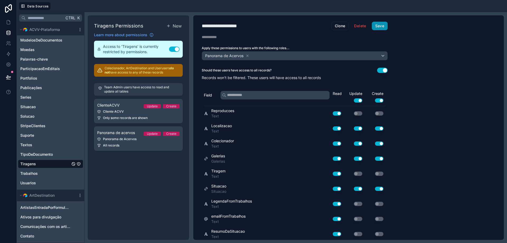
click at [378, 25] on button "Save" at bounding box center [380, 26] width 16 height 8
click at [107, 139] on div "Panorama de Acervos" at bounding box center [138, 139] width 82 height 4
click at [382, 26] on button "Save" at bounding box center [380, 26] width 16 height 8
click at [79, 173] on icon "Trabalhos" at bounding box center [78, 173] width 0 height 0
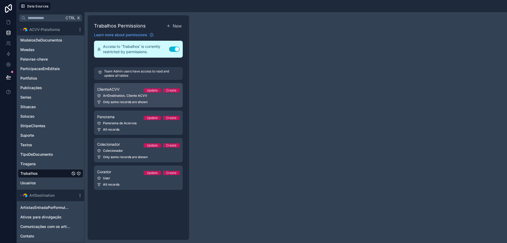
click at [111, 97] on div "ArtDestination, Cliente ACVV" at bounding box center [138, 96] width 82 height 4
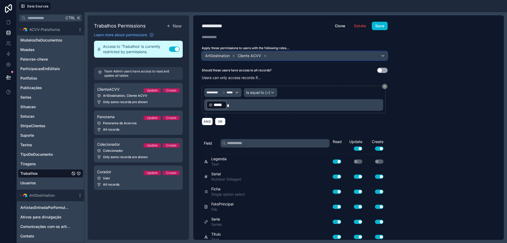
click at [286, 56] on div "ArtDestination Cliente ACVV" at bounding box center [294, 56] width 185 height 8
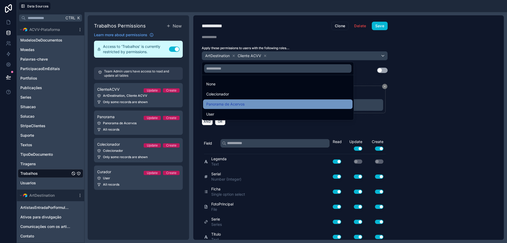
click at [238, 105] on span "Panorama de Acervos" at bounding box center [225, 104] width 38 height 6
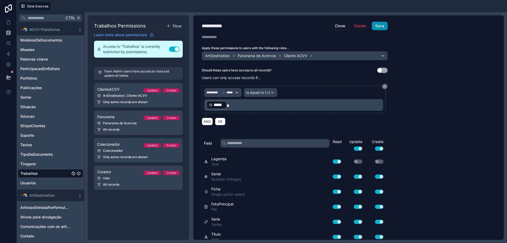
click at [384, 24] on button "Save" at bounding box center [380, 26] width 16 height 8
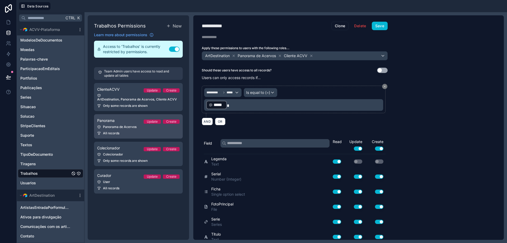
click at [137, 124] on link "Panorama Update Create Panorama de Acervos All records" at bounding box center [138, 126] width 89 height 24
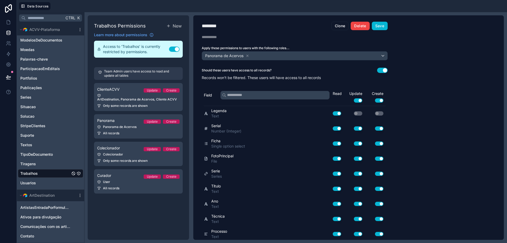
click at [358, 24] on button "Delete" at bounding box center [360, 26] width 19 height 8
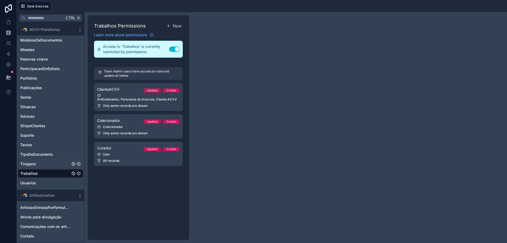
click at [78, 163] on icon "Tiragens" at bounding box center [79, 164] width 4 height 4
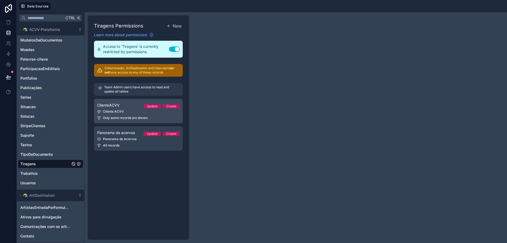
click at [118, 105] on span "ClienteACVV" at bounding box center [108, 105] width 22 height 5
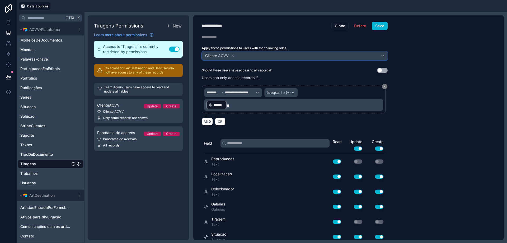
click at [295, 55] on div "Cliente ACVV" at bounding box center [294, 56] width 185 height 8
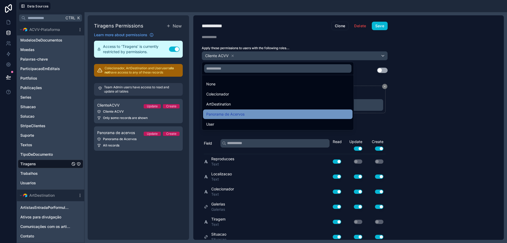
click at [258, 113] on div "Panorama de Acervos" at bounding box center [277, 114] width 143 height 6
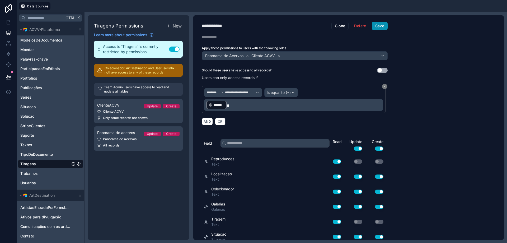
click at [380, 24] on button "Save" at bounding box center [380, 26] width 16 height 8
click at [147, 145] on div "All records" at bounding box center [138, 145] width 82 height 4
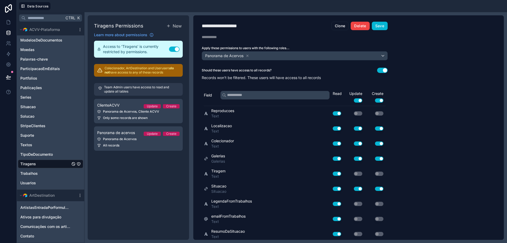
click at [358, 26] on button "Delete" at bounding box center [360, 26] width 19 height 8
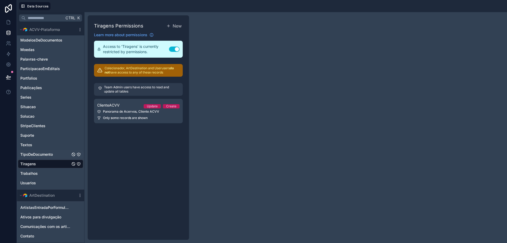
click at [79, 155] on icon "TipoDeDocumento" at bounding box center [79, 154] width 0 height 1
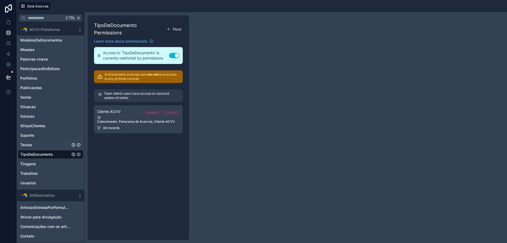
click at [79, 145] on icon "Textos" at bounding box center [79, 145] width 0 height 1
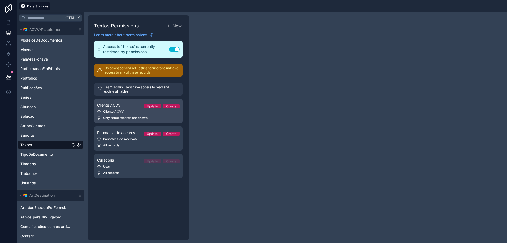
click at [124, 111] on div "Cliente ACVV" at bounding box center [138, 111] width 82 height 4
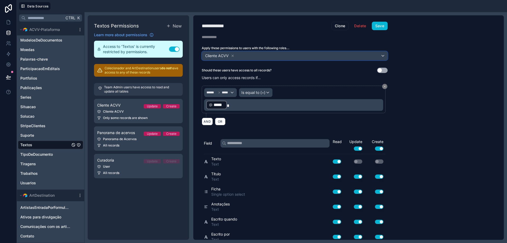
click at [300, 56] on div "Cliente ACVV" at bounding box center [294, 56] width 185 height 8
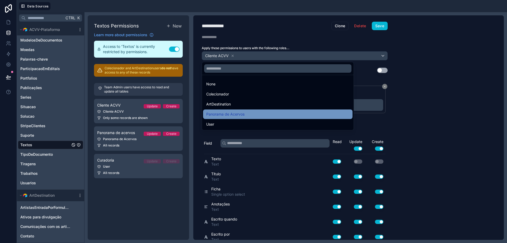
click at [282, 114] on div "Panorama de Acervos" at bounding box center [277, 114] width 143 height 6
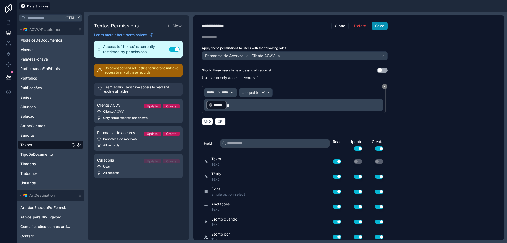
click at [376, 25] on button "Save" at bounding box center [380, 26] width 16 height 8
click at [125, 142] on link "Panorama de acervos Update Create Panorama de Acervos All records" at bounding box center [138, 138] width 89 height 24
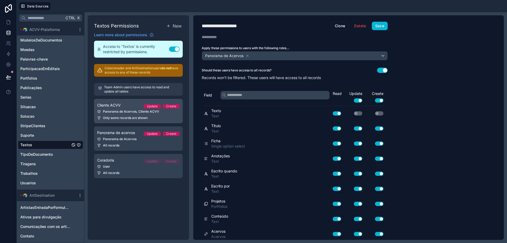
click at [128, 116] on span "Only some records are shown" at bounding box center [125, 118] width 45 height 4
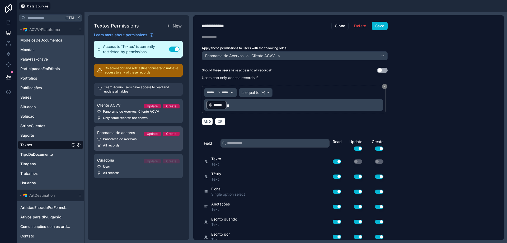
click at [121, 140] on div "Panorama de Acervos" at bounding box center [138, 139] width 82 height 4
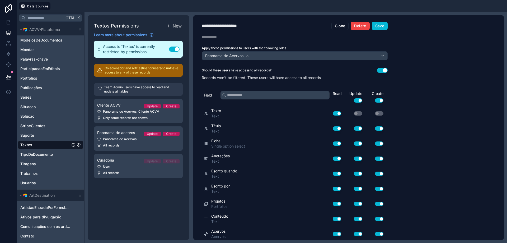
click at [363, 26] on button "Delete" at bounding box center [360, 26] width 19 height 8
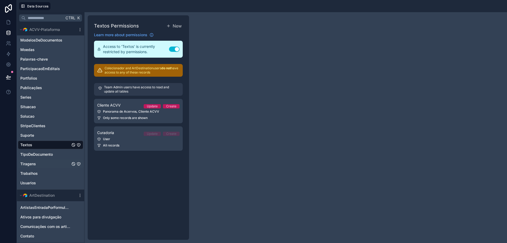
click at [78, 164] on icon "Tiragens" at bounding box center [79, 164] width 4 height 4
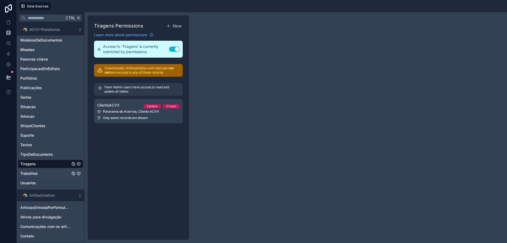
click at [79, 174] on icon "Trabalhos" at bounding box center [79, 173] width 4 height 4
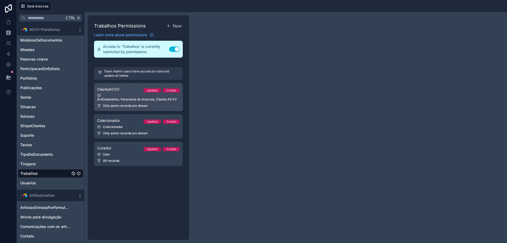
click at [124, 97] on div "ArtDestination, Panorama de Acervos, Cliente ACVV" at bounding box center [138, 98] width 82 height 8
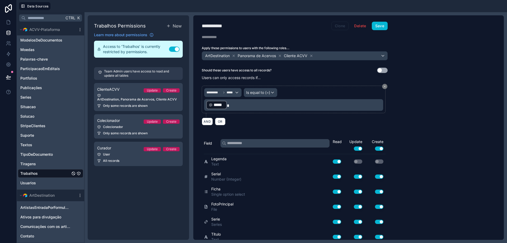
click at [342, 25] on button "Clone" at bounding box center [340, 26] width 17 height 8
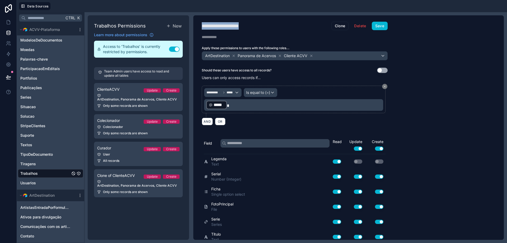
drag, startPoint x: 253, startPoint y: 26, endPoint x: 194, endPoint y: 25, distance: 59.2
click at [194, 25] on div "**********" at bounding box center [294, 26] width 203 height 8
type div "**********"
click at [313, 57] on icon at bounding box center [312, 56] width 2 height 2
click at [234, 55] on icon at bounding box center [234, 56] width 2 height 2
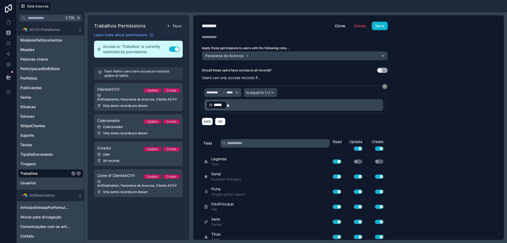
click at [384, 71] on button "Use setting" at bounding box center [382, 70] width 11 height 5
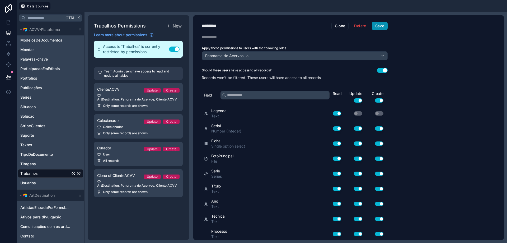
click at [382, 25] on button "Save" at bounding box center [380, 26] width 16 height 8
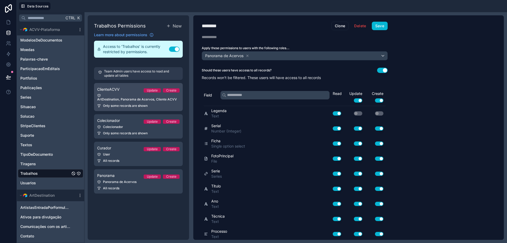
click at [131, 94] on div "ArtDestination, Panorama de Acervos, Cliente ACVV" at bounding box center [138, 98] width 82 height 8
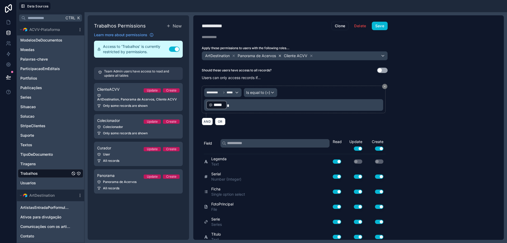
click at [281, 56] on icon at bounding box center [280, 56] width 4 height 4
click at [384, 27] on button "Save" at bounding box center [380, 26] width 16 height 8
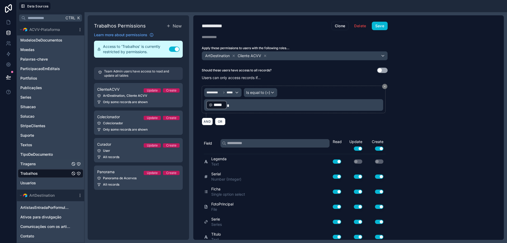
click at [79, 164] on icon "Tiragens" at bounding box center [79, 164] width 4 height 4
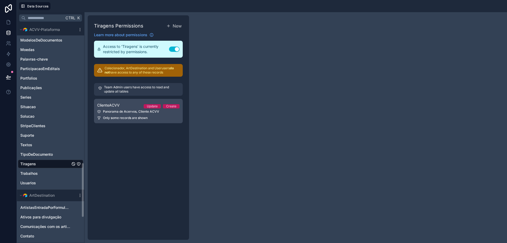
click at [126, 105] on div "ClienteACVV Update Create" at bounding box center [138, 105] width 82 height 6
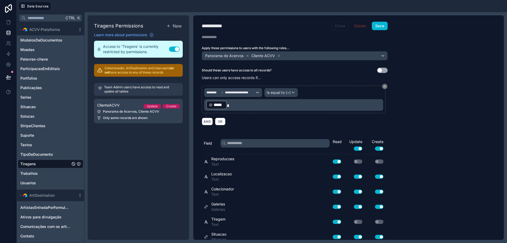
click at [337, 26] on button "Clone" at bounding box center [340, 26] width 17 height 8
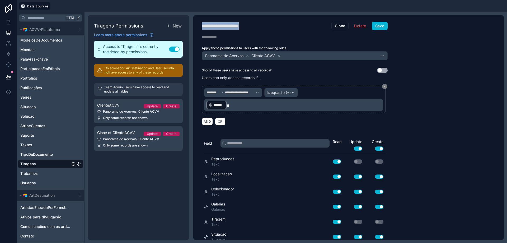
drag, startPoint x: 254, startPoint y: 27, endPoint x: 184, endPoint y: 25, distance: 69.8
click at [184, 25] on div "**********" at bounding box center [296, 127] width 423 height 231
type div "**********"
click at [280, 55] on icon at bounding box center [279, 56] width 4 height 4
click at [387, 69] on button "Use setting" at bounding box center [382, 70] width 11 height 5
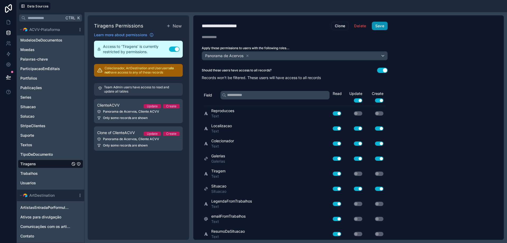
click at [385, 26] on button "Save" at bounding box center [380, 26] width 16 height 8
click at [79, 145] on icon "Textos" at bounding box center [79, 145] width 4 height 4
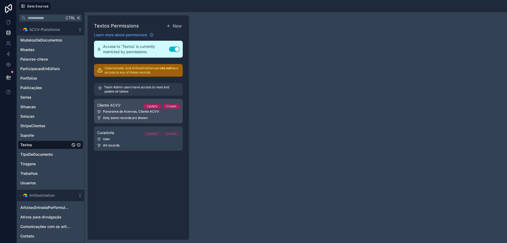
click at [122, 113] on div "Panorama de Acervos, Cliente ACVV" at bounding box center [138, 111] width 82 height 4
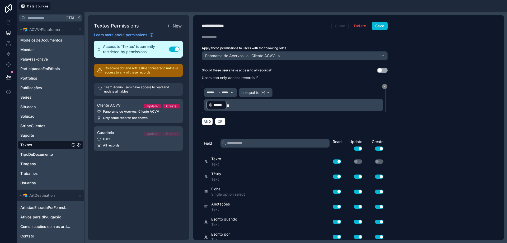
click at [340, 26] on button "Clone" at bounding box center [340, 26] width 17 height 8
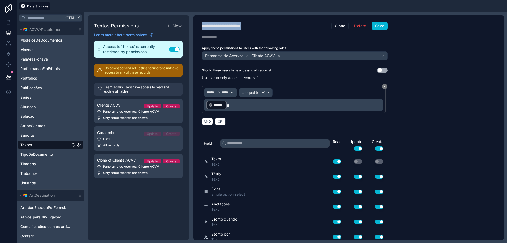
click at [240, 26] on h1 "**********" at bounding box center [267, 25] width 130 height 7
type div "**********"
copy div "**********"
drag, startPoint x: 279, startPoint y: 56, endPoint x: 309, endPoint y: 64, distance: 30.6
click at [279, 56] on icon at bounding box center [279, 56] width 4 height 4
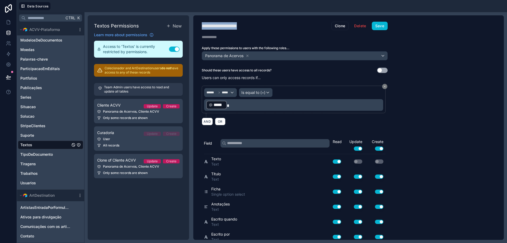
click at [386, 71] on button "Use setting" at bounding box center [382, 70] width 11 height 5
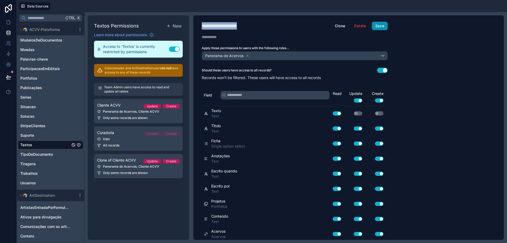
click at [382, 27] on button "Save" at bounding box center [380, 26] width 16 height 8
click at [125, 109] on div "Panorama de Acervos, Cliente ACVV" at bounding box center [138, 111] width 82 height 4
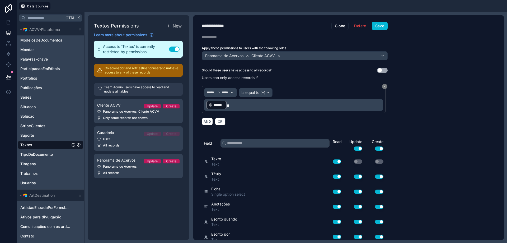
click at [247, 55] on icon at bounding box center [248, 56] width 4 height 4
click at [127, 165] on div "Panorama de Acervos" at bounding box center [138, 166] width 82 height 4
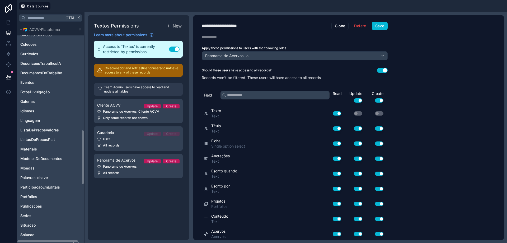
scroll to position [423, 0]
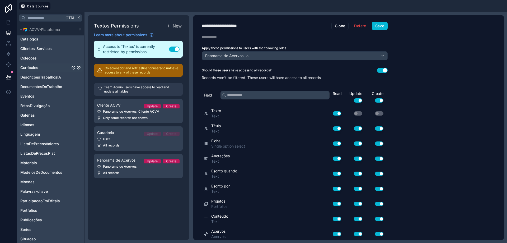
click at [79, 68] on icon "Curriculos" at bounding box center [79, 68] width 0 height 1
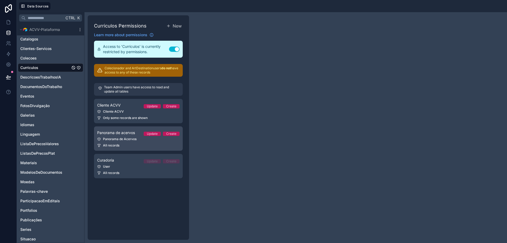
click at [132, 142] on link "Panorama de acervos Update Create Panorama de Acervos All records" at bounding box center [138, 138] width 89 height 24
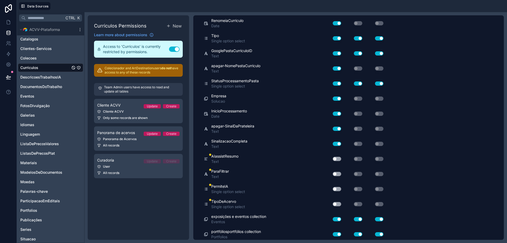
scroll to position [348, 0]
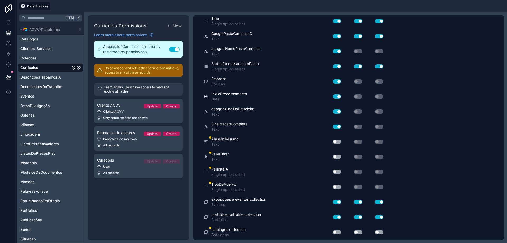
click at [336, 140] on button "Use setting" at bounding box center [337, 141] width 8 height 4
click at [340, 158] on button "Use setting" at bounding box center [337, 157] width 8 height 4
click at [339, 173] on button "Use setting" at bounding box center [337, 172] width 8 height 4
click at [339, 188] on button "Use setting" at bounding box center [337, 187] width 8 height 4
drag, startPoint x: 338, startPoint y: 232, endPoint x: 348, endPoint y: 233, distance: 9.8
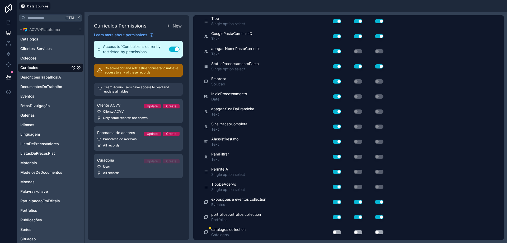
click at [338, 232] on button "Use setting" at bounding box center [337, 232] width 8 height 4
click at [361, 232] on button "Use setting" at bounding box center [358, 232] width 8 height 4
click at [379, 232] on button "Use setting" at bounding box center [379, 232] width 8 height 4
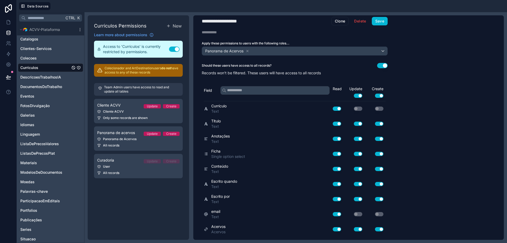
scroll to position [0, 0]
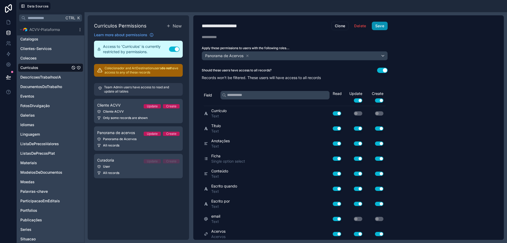
click at [379, 27] on button "Save" at bounding box center [380, 26] width 16 height 8
click at [276, 97] on input "text" at bounding box center [275, 95] width 109 height 8
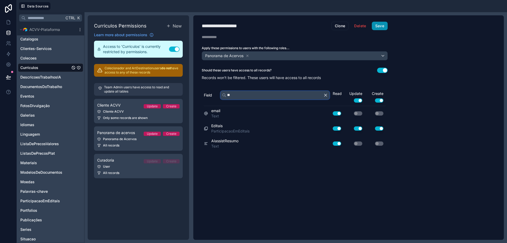
type input "**"
click at [382, 25] on button "Save" at bounding box center [380, 26] width 16 height 8
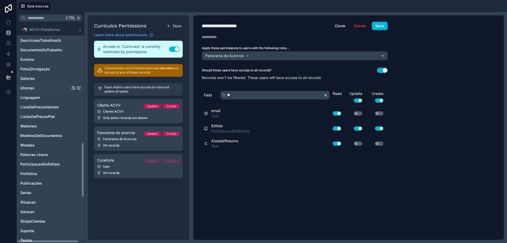
scroll to position [476, 0]
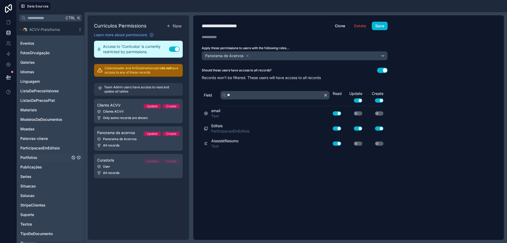
click at [79, 158] on icon "Portfolios" at bounding box center [79, 157] width 4 height 4
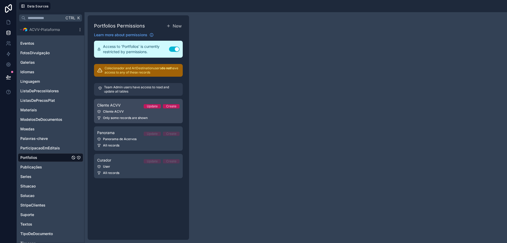
click at [130, 109] on div "Cliente ACVV" at bounding box center [138, 111] width 82 height 4
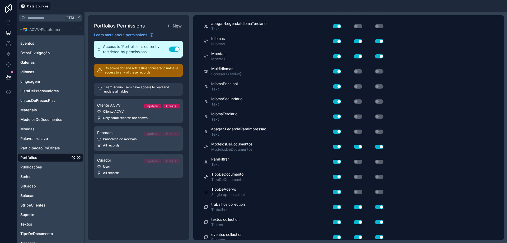
scroll to position [938, 0]
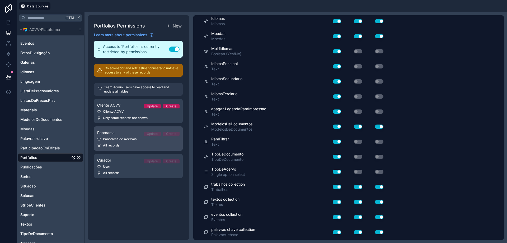
click at [126, 136] on link "Panorama Update Create Panorama de Acervos All records" at bounding box center [138, 138] width 89 height 24
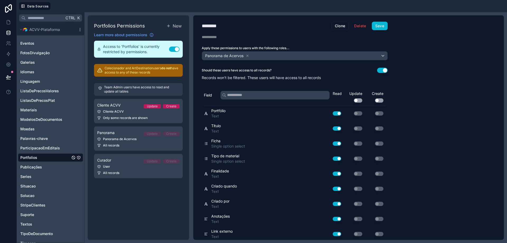
click at [360, 100] on button "Use setting" at bounding box center [358, 100] width 8 height 4
click at [382, 99] on button "Use setting" at bounding box center [379, 100] width 8 height 4
click at [360, 128] on button "Use setting" at bounding box center [358, 128] width 8 height 4
click at [359, 141] on button "Use setting" at bounding box center [358, 143] width 8 height 4
click at [357, 160] on button "Use setting" at bounding box center [358, 158] width 8 height 4
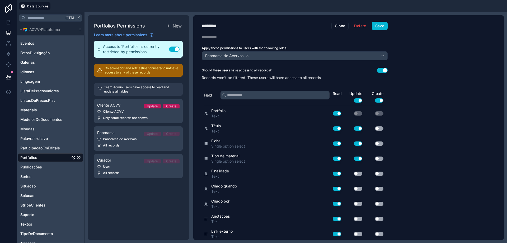
click at [359, 173] on button "Use setting" at bounding box center [358, 173] width 8 height 4
click at [360, 188] on button "Use setting" at bounding box center [358, 189] width 8 height 4
click at [360, 203] on button "Use setting" at bounding box center [358, 204] width 8 height 4
click at [362, 217] on button "Use setting" at bounding box center [358, 219] width 8 height 4
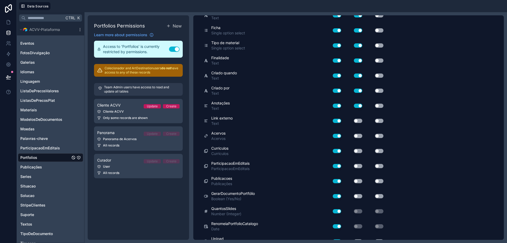
scroll to position [132, 0]
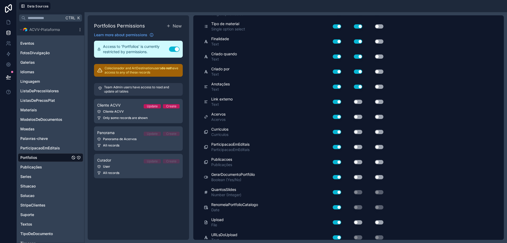
click at [360, 103] on button "Use setting" at bounding box center [358, 102] width 8 height 4
click at [360, 117] on button "Use setting" at bounding box center [358, 117] width 8 height 4
click at [359, 134] on button "Use setting" at bounding box center [358, 132] width 8 height 4
click at [360, 147] on button "Use setting" at bounding box center [358, 147] width 8 height 4
click at [360, 164] on button "Use setting" at bounding box center [358, 162] width 8 height 4
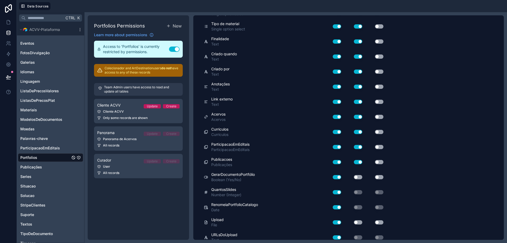
click at [361, 176] on button "Use setting" at bounding box center [358, 177] width 8 height 4
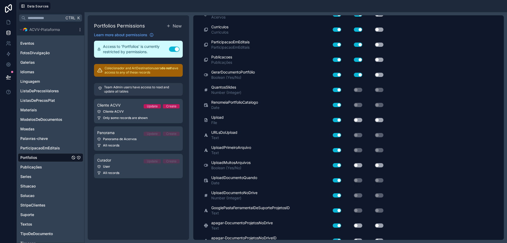
scroll to position [238, 0]
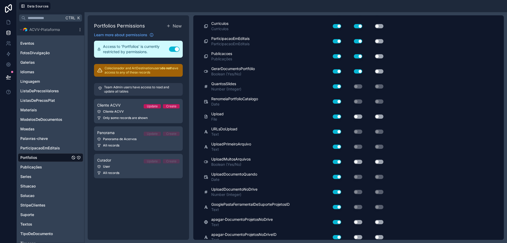
click at [359, 117] on button "Use setting" at bounding box center [358, 116] width 8 height 4
click at [360, 162] on button "Use setting" at bounding box center [358, 162] width 8 height 4
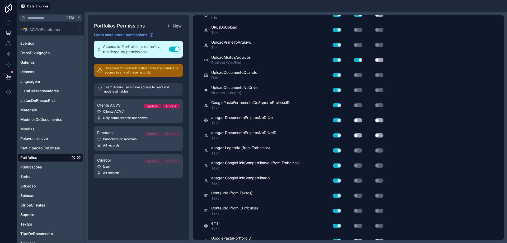
scroll to position [343, 0]
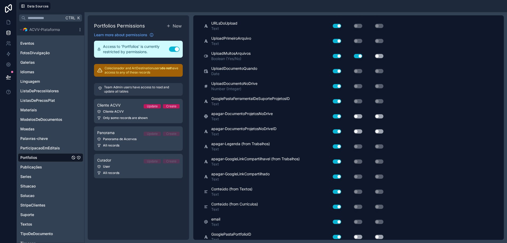
drag, startPoint x: 359, startPoint y: 115, endPoint x: 357, endPoint y: 131, distance: 15.7
click at [360, 115] on button "Use setting" at bounding box center [358, 116] width 8 height 4
click at [359, 132] on button "Use setting" at bounding box center [358, 131] width 8 height 4
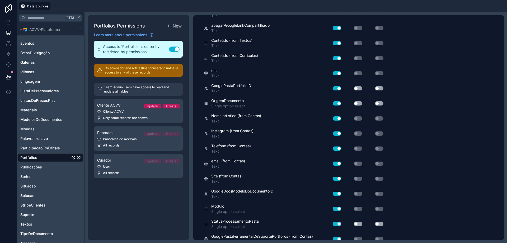
scroll to position [502, 0]
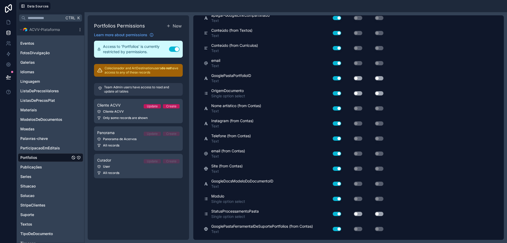
click at [359, 77] on button "Use setting" at bounding box center [358, 78] width 8 height 4
click at [361, 93] on button "Use setting" at bounding box center [358, 93] width 8 height 4
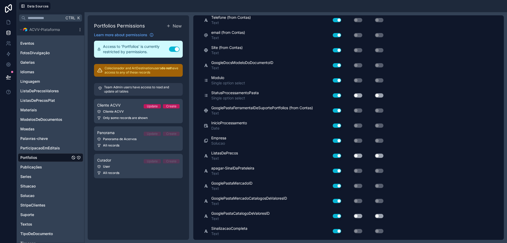
scroll to position [634, 0]
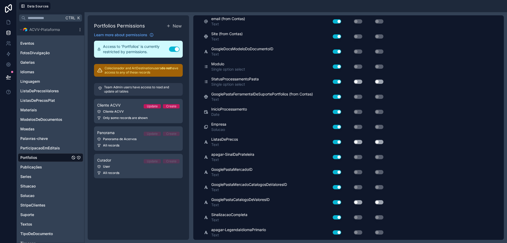
drag, startPoint x: 359, startPoint y: 79, endPoint x: 358, endPoint y: 86, distance: 6.9
click at [359, 81] on button "Use setting" at bounding box center [358, 82] width 8 height 4
click at [360, 143] on button "Use setting" at bounding box center [358, 142] width 8 height 4
click at [360, 202] on button "Use setting" at bounding box center [358, 202] width 8 height 4
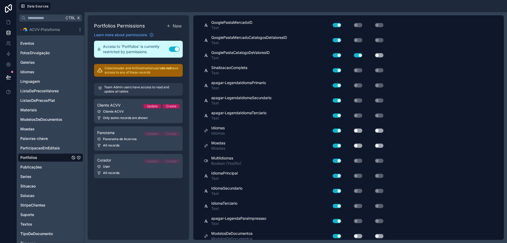
scroll to position [793, 0]
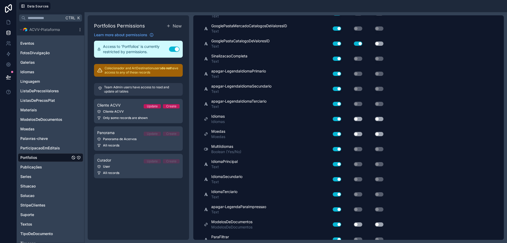
click at [359, 118] on button "Use setting" at bounding box center [358, 119] width 8 height 4
click at [358, 133] on button "Use setting" at bounding box center [358, 134] width 8 height 4
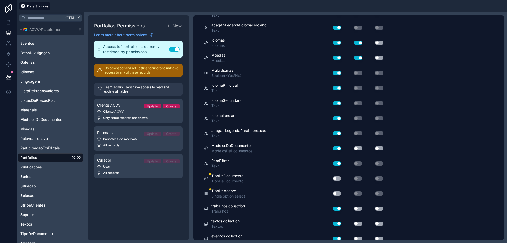
scroll to position [872, 0]
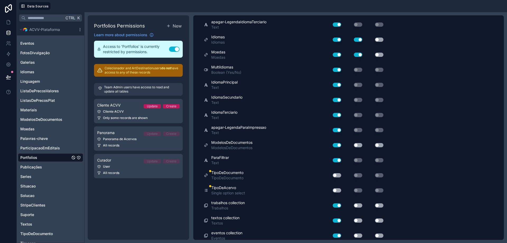
click at [358, 145] on button "Use setting" at bounding box center [358, 145] width 8 height 4
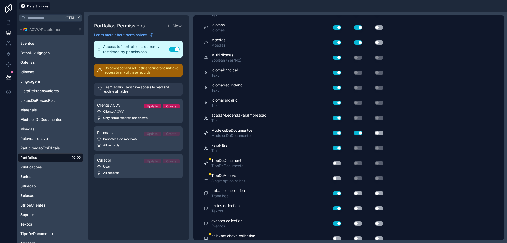
scroll to position [890, 0]
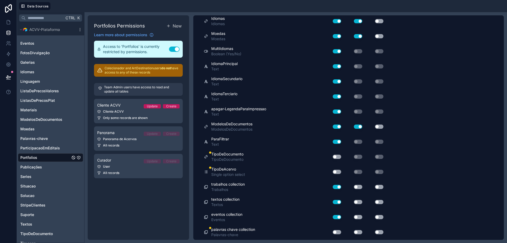
click at [336, 157] on button "Use setting" at bounding box center [337, 157] width 8 height 4
click at [338, 172] on button "Use setting" at bounding box center [337, 172] width 8 height 4
click at [357, 187] on button "Use setting" at bounding box center [358, 187] width 8 height 4
click at [356, 202] on button "Use setting" at bounding box center [358, 202] width 8 height 4
click at [357, 218] on button "Use setting" at bounding box center [358, 217] width 8 height 4
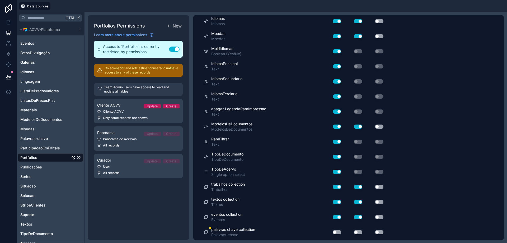
click at [338, 230] on button "Use setting" at bounding box center [337, 232] width 8 height 4
click at [359, 233] on button "Use setting" at bounding box center [358, 232] width 8 height 4
click at [379, 232] on button "Use setting" at bounding box center [379, 232] width 8 height 4
click at [381, 215] on button "Use setting" at bounding box center [379, 217] width 8 height 4
click at [381, 200] on button "Use setting" at bounding box center [379, 202] width 8 height 4
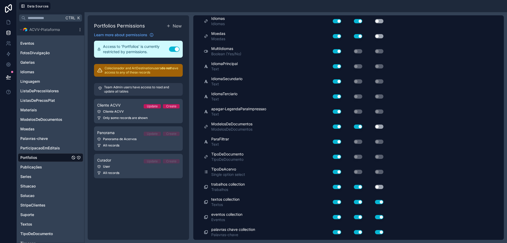
click at [380, 184] on div "Use setting" at bounding box center [375, 187] width 21 height 8
click at [380, 186] on button "Use setting" at bounding box center [379, 187] width 8 height 4
click at [380, 128] on button "Use setting" at bounding box center [379, 126] width 8 height 4
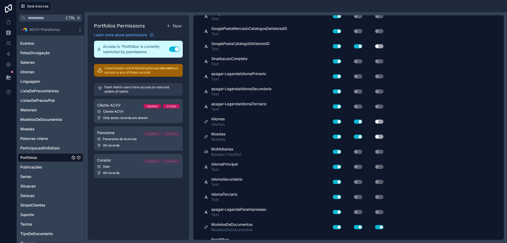
scroll to position [785, 0]
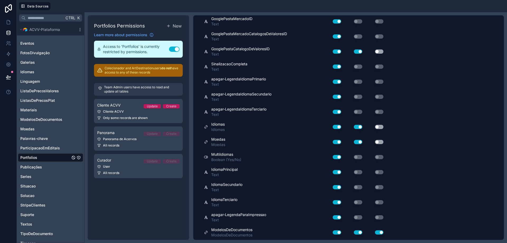
click at [381, 140] on button "Use setting" at bounding box center [379, 142] width 8 height 4
click at [380, 124] on div "Use setting" at bounding box center [375, 127] width 21 height 8
click at [381, 125] on button "Use setting" at bounding box center [379, 127] width 8 height 4
click at [380, 52] on button "Use setting" at bounding box center [379, 51] width 8 height 4
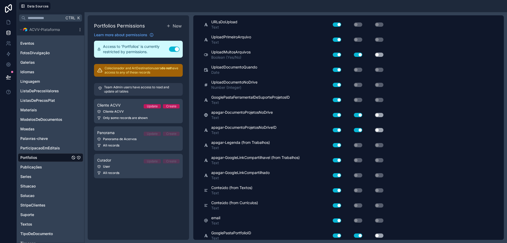
scroll to position [336, 0]
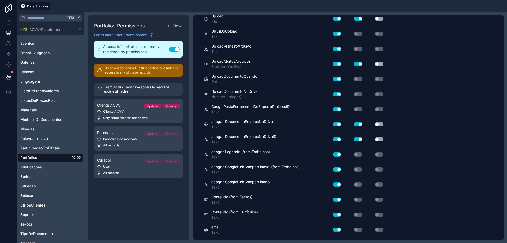
click at [381, 139] on button "Use setting" at bounding box center [379, 139] width 8 height 4
click at [380, 123] on button "Use setting" at bounding box center [379, 124] width 8 height 4
click at [382, 64] on button "Use setting" at bounding box center [379, 64] width 8 height 4
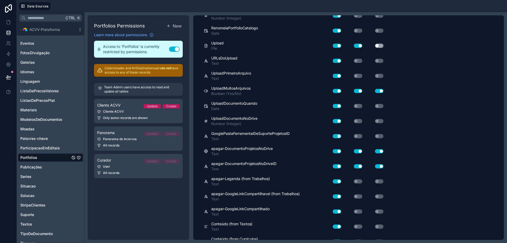
scroll to position [283, 0]
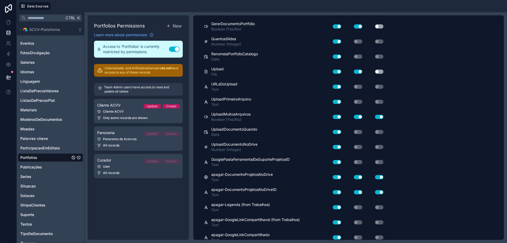
click at [381, 71] on button "Use setting" at bounding box center [379, 71] width 8 height 4
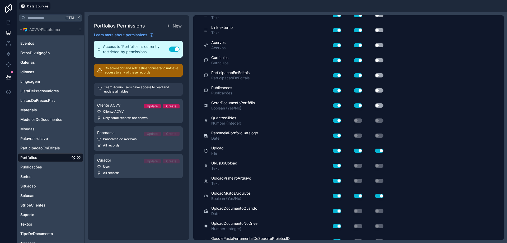
scroll to position [203, 0]
click at [379, 106] on button "Use setting" at bounding box center [379, 106] width 8 height 4
click at [380, 91] on button "Use setting" at bounding box center [379, 91] width 8 height 4
click at [381, 75] on button "Use setting" at bounding box center [379, 75] width 8 height 4
click at [381, 60] on button "Use setting" at bounding box center [379, 60] width 8 height 4
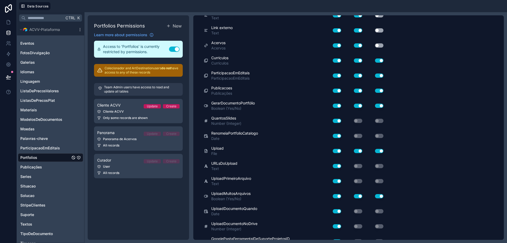
click at [381, 47] on button "Use setting" at bounding box center [379, 45] width 8 height 4
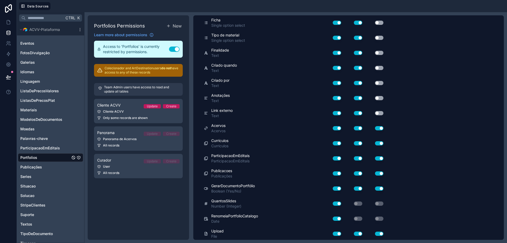
scroll to position [98, 0]
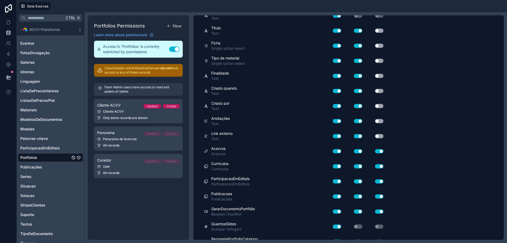
click at [381, 134] on button "Use setting" at bounding box center [379, 136] width 8 height 4
click at [378, 120] on button "Use setting" at bounding box center [379, 121] width 8 height 4
click at [383, 105] on button "Use setting" at bounding box center [379, 106] width 8 height 4
click at [382, 89] on button "Use setting" at bounding box center [379, 91] width 8 height 4
click at [383, 74] on div "Use setting" at bounding box center [375, 76] width 21 height 4
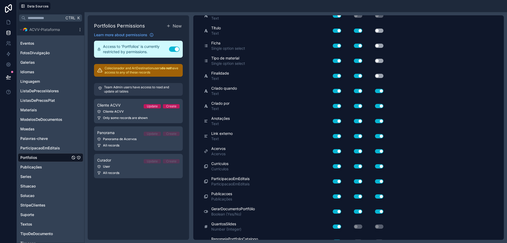
click at [379, 77] on button "Use setting" at bounding box center [379, 76] width 8 height 4
click at [381, 61] on button "Use setting" at bounding box center [379, 61] width 8 height 4
click at [379, 44] on button "Use setting" at bounding box center [379, 46] width 8 height 4
click at [380, 31] on button "Use setting" at bounding box center [379, 31] width 8 height 4
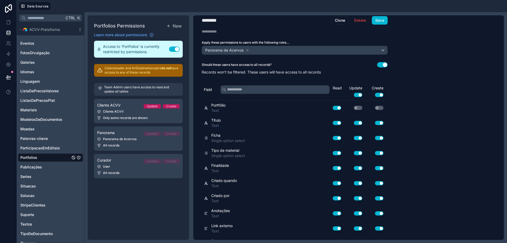
scroll to position [0, 0]
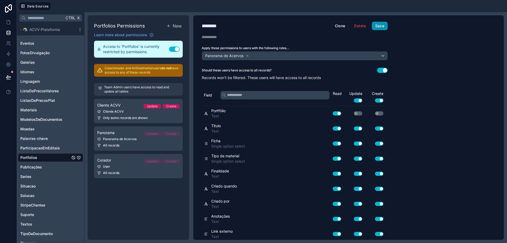
click at [381, 24] on button "Save" at bounding box center [380, 26] width 16 height 8
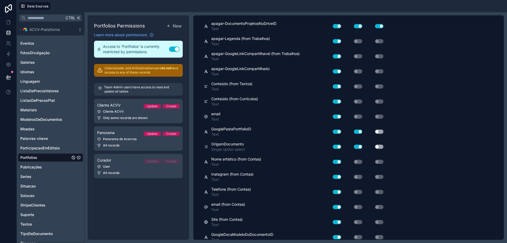
scroll to position [449, 0]
click at [381, 130] on button "Use setting" at bounding box center [379, 131] width 8 height 4
click at [381, 145] on button "Use setting" at bounding box center [379, 146] width 8 height 4
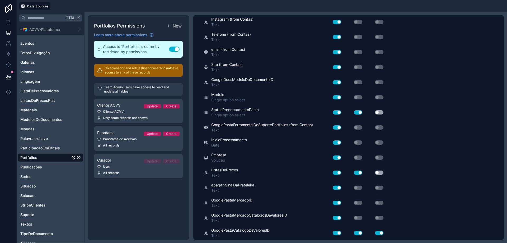
scroll to position [608, 0]
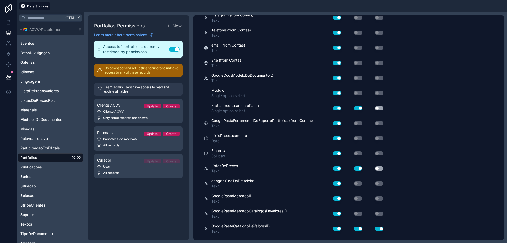
click at [381, 108] on button "Use setting" at bounding box center [379, 108] width 8 height 4
click at [380, 166] on button "Use setting" at bounding box center [379, 168] width 8 height 4
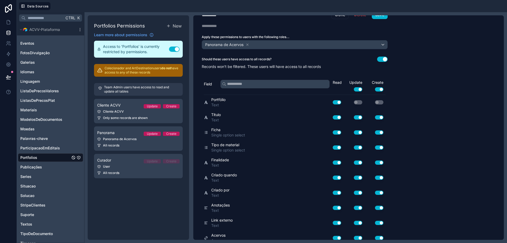
scroll to position [0, 0]
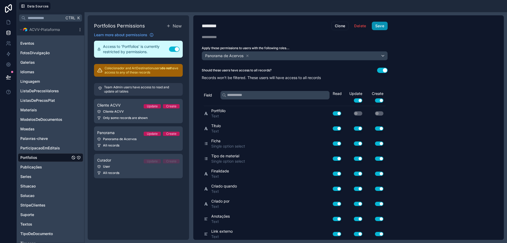
click at [382, 26] on button "Save" at bounding box center [380, 26] width 16 height 8
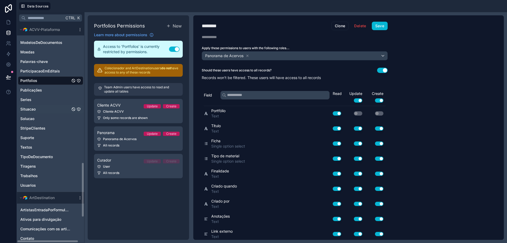
scroll to position [555, 0]
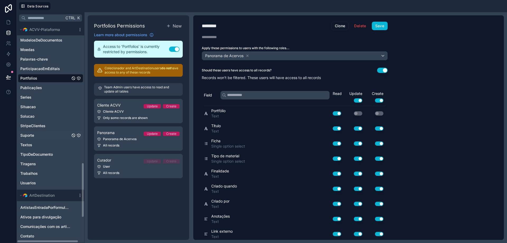
click at [78, 135] on icon "Suporte" at bounding box center [78, 135] width 0 height 0
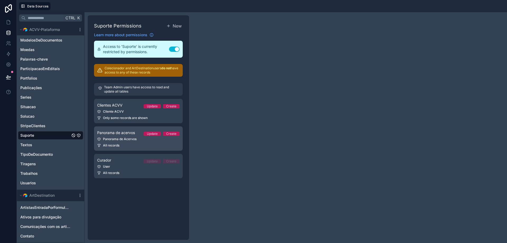
click at [110, 141] on div "Panorama de Acervos" at bounding box center [138, 139] width 82 height 4
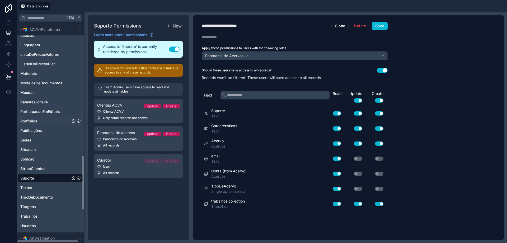
scroll to position [502, 0]
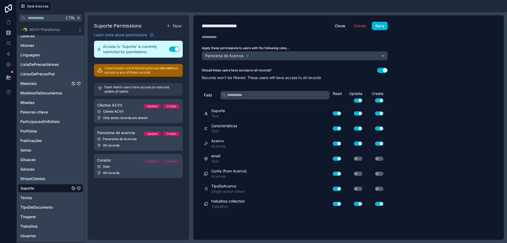
click at [79, 82] on icon "Materiais" at bounding box center [79, 83] width 4 height 4
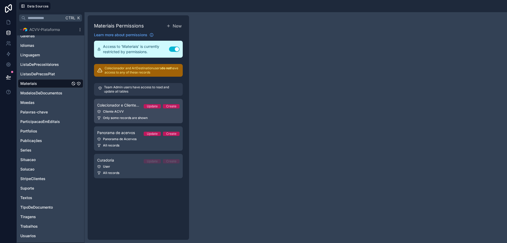
click at [129, 111] on div "Cliente ACVV" at bounding box center [138, 111] width 82 height 4
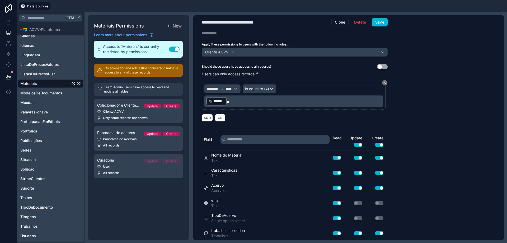
scroll to position [5, 0]
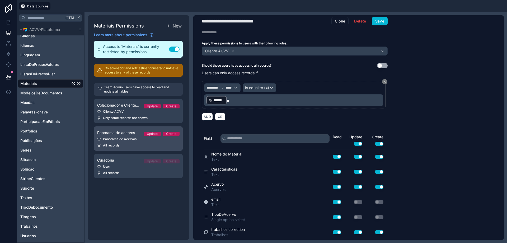
click at [113, 138] on div "Panorama de Acervos" at bounding box center [138, 139] width 82 height 4
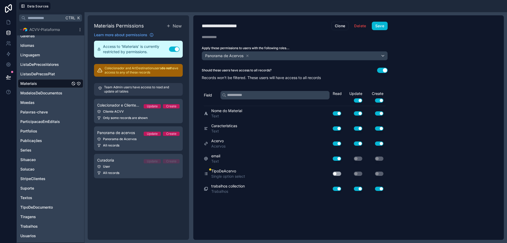
click at [338, 175] on button "Use setting" at bounding box center [337, 173] width 8 height 4
click at [378, 26] on button "Save" at bounding box center [380, 26] width 16 height 8
click at [78, 102] on icon "Moedas" at bounding box center [78, 102] width 0 height 0
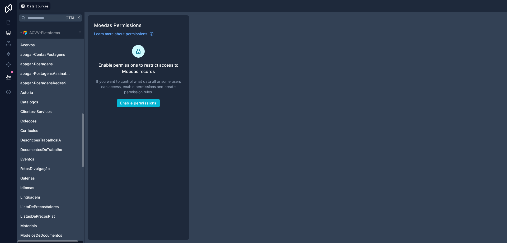
scroll to position [343, 0]
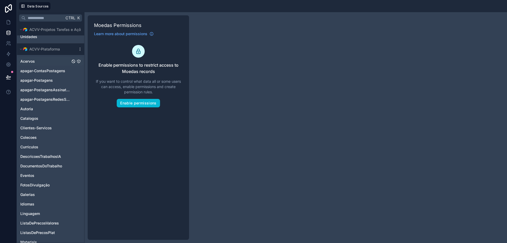
click at [79, 62] on icon "Acervos" at bounding box center [79, 61] width 0 height 1
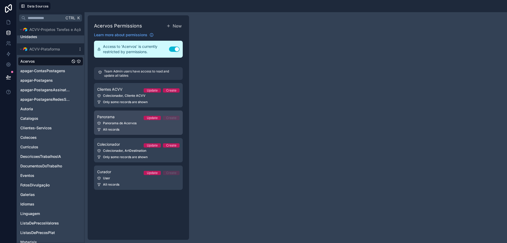
click at [116, 114] on div "Panorama Update Create" at bounding box center [138, 117] width 82 height 6
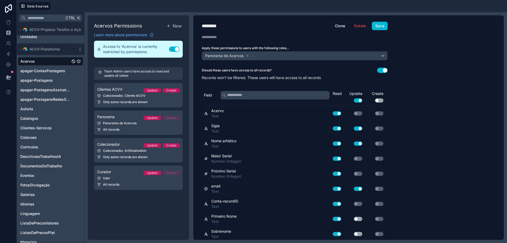
click at [381, 99] on button "Use setting" at bounding box center [379, 100] width 8 height 4
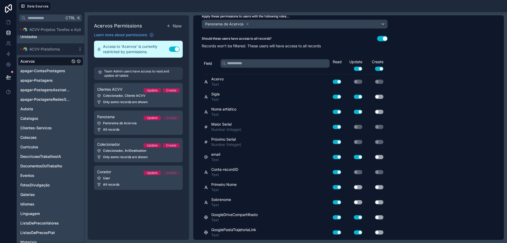
scroll to position [53, 0]
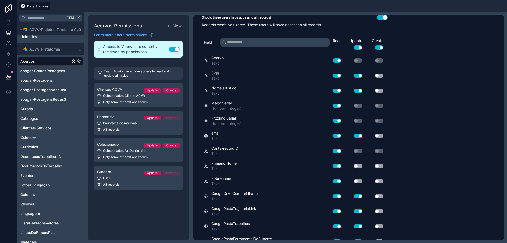
click at [378, 49] on button "Use setting" at bounding box center [379, 47] width 8 height 4
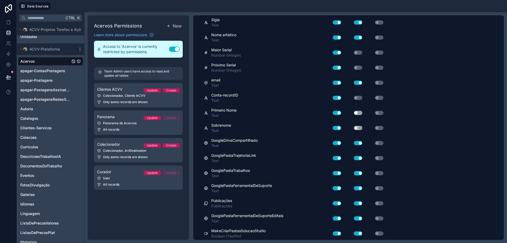
scroll to position [106, 0]
click at [359, 113] on button "Use setting" at bounding box center [358, 113] width 8 height 4
click at [360, 127] on button "Use setting" at bounding box center [358, 128] width 8 height 4
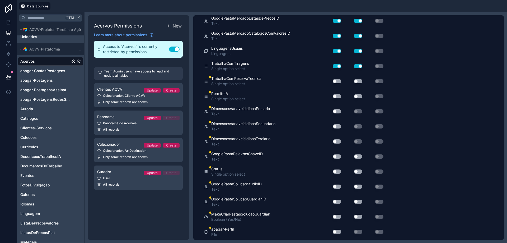
scroll to position [1136, 0]
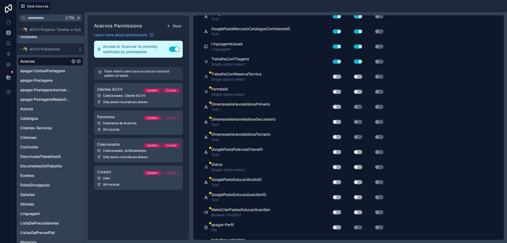
click at [338, 77] on button "Use setting" at bounding box center [337, 76] width 8 height 4
click at [338, 91] on button "Use setting" at bounding box center [337, 92] width 8 height 4
click at [338, 105] on button "Use setting" at bounding box center [337, 107] width 8 height 4
click at [339, 120] on button "Use setting" at bounding box center [337, 122] width 8 height 4
click at [337, 139] on div "Use setting" at bounding box center [335, 137] width 17 height 8
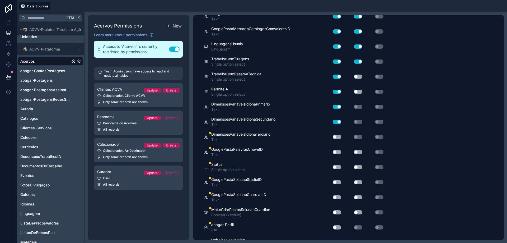
click at [338, 137] on button "Use setting" at bounding box center [337, 137] width 8 height 4
click at [338, 152] on button "Use setting" at bounding box center [337, 152] width 8 height 4
click at [338, 166] on button "Use setting" at bounding box center [337, 167] width 8 height 4
click at [337, 183] on button "Use setting" at bounding box center [337, 182] width 8 height 4
click at [337, 196] on button "Use setting" at bounding box center [337, 197] width 8 height 4
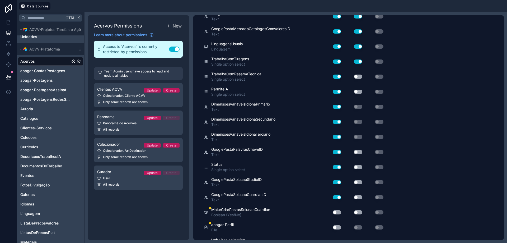
click at [339, 212] on button "Use setting" at bounding box center [337, 212] width 8 height 4
click at [338, 226] on button "Use setting" at bounding box center [337, 227] width 8 height 4
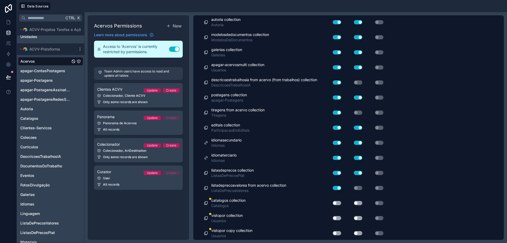
scroll to position [1643, 0]
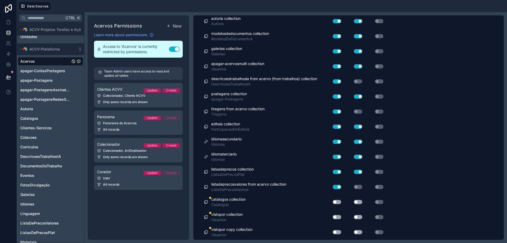
click at [336, 201] on button "Use setting" at bounding box center [337, 202] width 8 height 4
drag, startPoint x: 337, startPoint y: 215, endPoint x: 339, endPoint y: 223, distance: 8.3
click at [337, 216] on button "Use setting" at bounding box center [337, 217] width 8 height 4
click at [340, 231] on button "Use setting" at bounding box center [337, 232] width 8 height 4
click at [358, 231] on button "Use setting" at bounding box center [358, 232] width 8 height 4
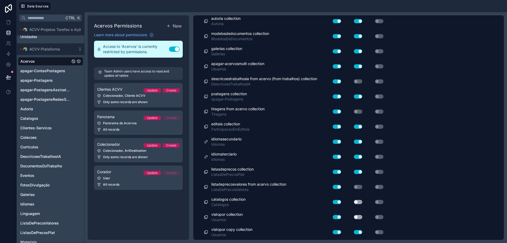
click at [361, 217] on button "Use setting" at bounding box center [358, 217] width 8 height 4
click at [360, 199] on div "Use setting" at bounding box center [353, 202] width 21 height 8
click at [358, 202] on button "Use setting" at bounding box center [358, 202] width 8 height 4
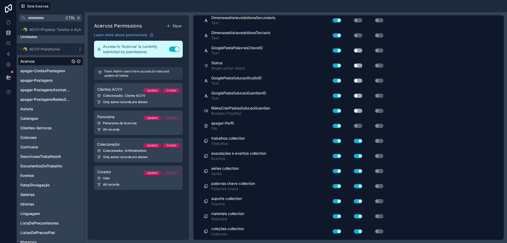
scroll to position [1221, 0]
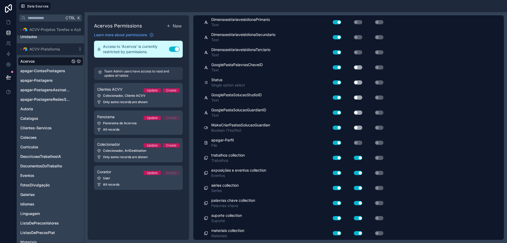
click at [360, 127] on button "Use setting" at bounding box center [358, 127] width 8 height 4
click at [357, 113] on button "Use setting" at bounding box center [358, 112] width 8 height 4
click at [359, 98] on button "Use setting" at bounding box center [358, 97] width 8 height 4
click at [360, 80] on button "Use setting" at bounding box center [358, 82] width 8 height 4
click at [359, 66] on button "Use setting" at bounding box center [358, 67] width 8 height 4
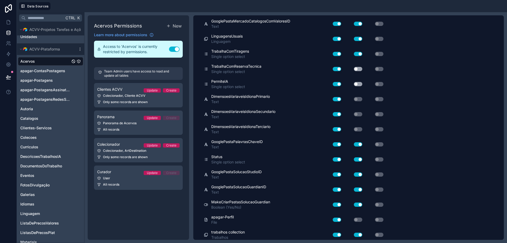
scroll to position [1141, 0]
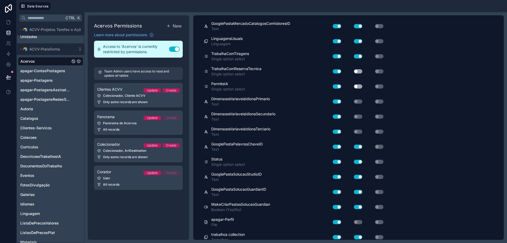
click at [359, 71] on button "Use setting" at bounding box center [358, 71] width 8 height 4
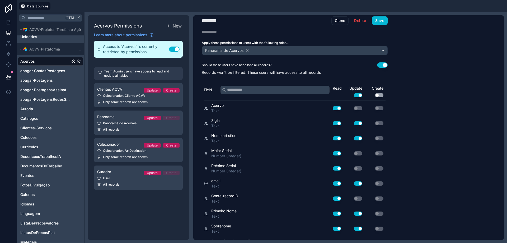
scroll to position [0, 0]
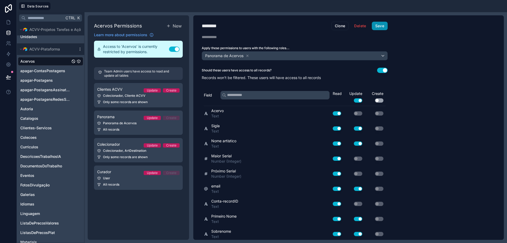
drag, startPoint x: 383, startPoint y: 24, endPoint x: 381, endPoint y: 27, distance: 3.7
click at [383, 25] on button "Save" at bounding box center [380, 26] width 16 height 8
click at [120, 98] on link "Clientes ACVV Update Create Colecionador, Cliente ACVV Only some records are sh…" at bounding box center [138, 95] width 89 height 24
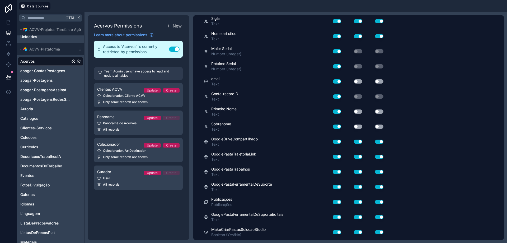
scroll to position [158, 0]
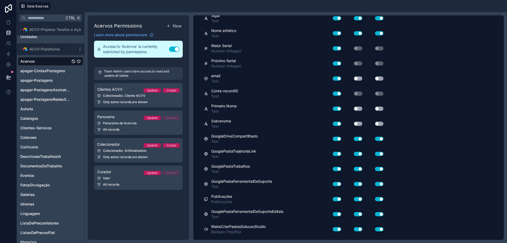
click at [358, 107] on button "Use setting" at bounding box center [358, 108] width 8 height 4
click at [382, 107] on button "Use setting" at bounding box center [379, 108] width 8 height 4
click at [360, 125] on button "Use setting" at bounding box center [358, 124] width 8 height 4
click at [380, 123] on button "Use setting" at bounding box center [379, 124] width 8 height 4
drag, startPoint x: 360, startPoint y: 80, endPoint x: 363, endPoint y: 79, distance: 2.9
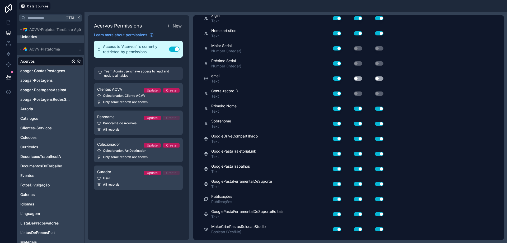
click at [360, 79] on button "Use setting" at bounding box center [358, 78] width 8 height 4
click at [379, 78] on button "Use setting" at bounding box center [379, 78] width 8 height 4
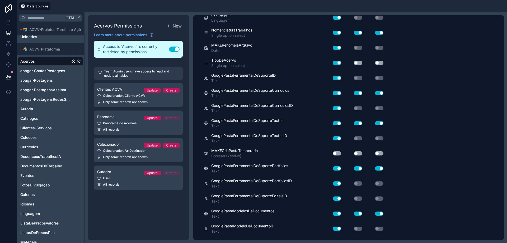
scroll to position [475, 0]
click at [337, 153] on button "Use setting" at bounding box center [337, 153] width 8 height 4
click at [360, 153] on button "Use setting" at bounding box center [358, 153] width 8 height 4
click at [380, 151] on button "Use setting" at bounding box center [379, 153] width 8 height 4
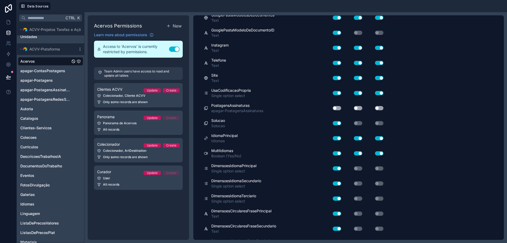
scroll to position [687, 0]
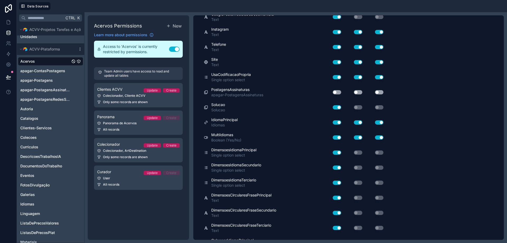
click at [339, 93] on button "Use setting" at bounding box center [337, 92] width 8 height 4
click at [359, 93] on button "Use setting" at bounding box center [358, 92] width 8 height 4
drag, startPoint x: 380, startPoint y: 92, endPoint x: 371, endPoint y: 120, distance: 29.2
click at [380, 92] on button "Use setting" at bounding box center [379, 92] width 8 height 4
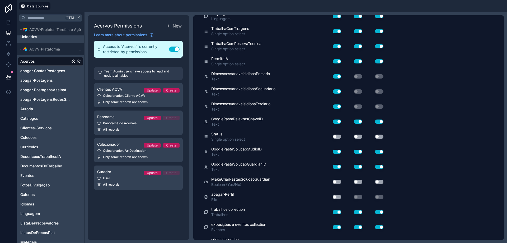
scroll to position [1215, 0]
click at [339, 137] on button "Use setting" at bounding box center [337, 136] width 8 height 4
click at [360, 137] on button "Use setting" at bounding box center [358, 136] width 8 height 4
click at [379, 136] on button "Use setting" at bounding box center [379, 136] width 8 height 4
drag, startPoint x: 337, startPoint y: 182, endPoint x: 344, endPoint y: 180, distance: 7.1
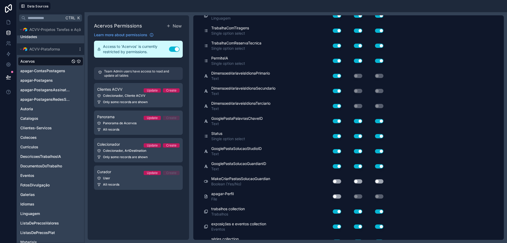
click at [337, 182] on button "Use setting" at bounding box center [337, 181] width 8 height 4
drag, startPoint x: 358, startPoint y: 180, endPoint x: 378, endPoint y: 182, distance: 19.4
click at [361, 180] on button "Use setting" at bounding box center [358, 181] width 8 height 4
click at [382, 183] on button "Use setting" at bounding box center [379, 181] width 8 height 4
click at [338, 196] on button "Use setting" at bounding box center [337, 196] width 8 height 4
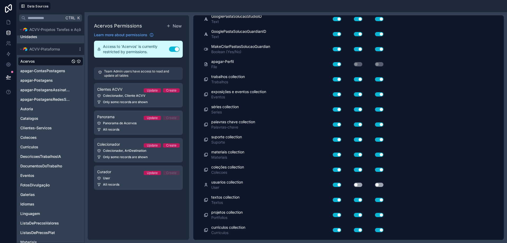
scroll to position [1373, 0]
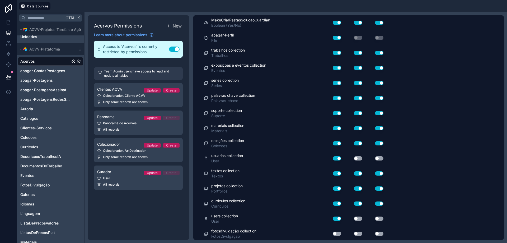
click at [360, 157] on button "Use setting" at bounding box center [358, 158] width 8 height 4
click at [378, 158] on button "Use setting" at bounding box center [379, 158] width 8 height 4
drag, startPoint x: 355, startPoint y: 219, endPoint x: 372, endPoint y: 219, distance: 17.7
click at [357, 219] on button "Use setting" at bounding box center [358, 218] width 8 height 4
click at [383, 219] on button "Use setting" at bounding box center [379, 218] width 8 height 4
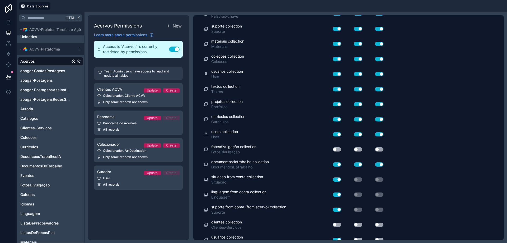
scroll to position [1506, 0]
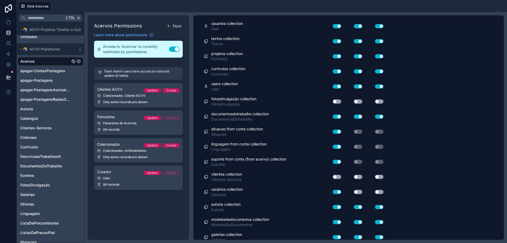
click at [339, 101] on button "Use setting" at bounding box center [337, 101] width 8 height 4
click at [356, 101] on button "Use setting" at bounding box center [358, 101] width 8 height 4
click at [382, 101] on button "Use setting" at bounding box center [379, 101] width 8 height 4
click at [337, 176] on button "Use setting" at bounding box center [337, 177] width 8 height 4
drag, startPoint x: 354, startPoint y: 176, endPoint x: 362, endPoint y: 176, distance: 7.9
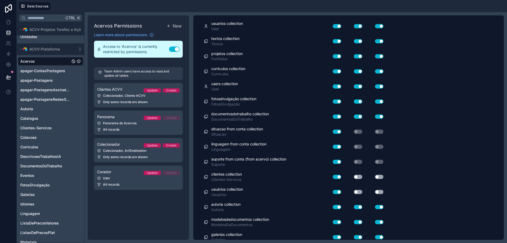
click at [355, 176] on button "Use setting" at bounding box center [358, 177] width 8 height 4
drag, startPoint x: 380, startPoint y: 176, endPoint x: 364, endPoint y: 189, distance: 20.1
click at [380, 176] on button "Use setting" at bounding box center [379, 177] width 8 height 4
click at [360, 190] on button "Use setting" at bounding box center [358, 192] width 8 height 4
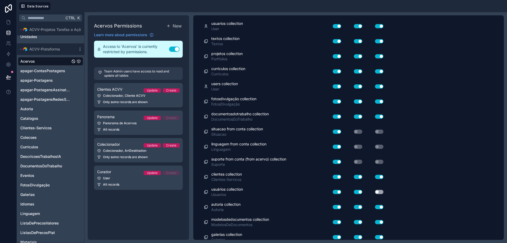
click at [381, 190] on button "Use setting" at bounding box center [379, 192] width 8 height 4
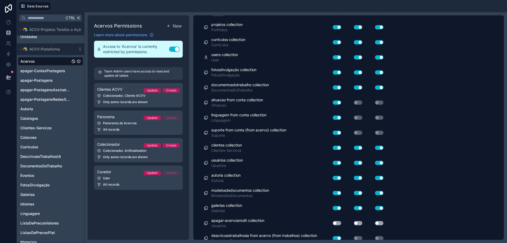
scroll to position [1638, 0]
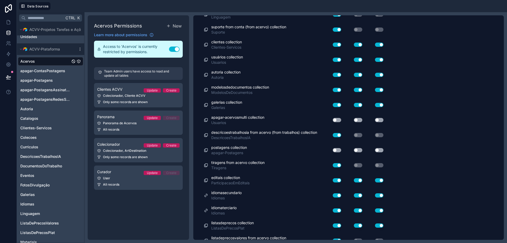
click at [337, 118] on button "Use setting" at bounding box center [337, 120] width 8 height 4
drag, startPoint x: 360, startPoint y: 118, endPoint x: 378, endPoint y: 122, distance: 18.5
click at [364, 119] on div "Use setting" at bounding box center [353, 120] width 21 height 4
click at [380, 122] on button "Use setting" at bounding box center [379, 120] width 8 height 4
drag, startPoint x: 338, startPoint y: 149, endPoint x: 358, endPoint y: 149, distance: 20.3
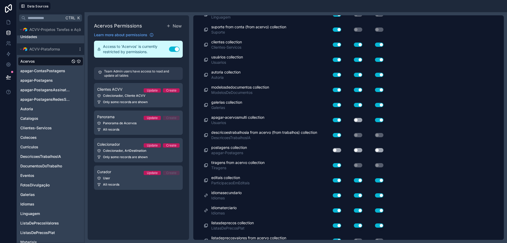
click at [339, 149] on button "Use setting" at bounding box center [337, 150] width 8 height 4
drag, startPoint x: 358, startPoint y: 149, endPoint x: 371, endPoint y: 149, distance: 12.7
click at [359, 149] on button "Use setting" at bounding box center [358, 150] width 8 height 4
click at [379, 149] on button "Use setting" at bounding box center [379, 150] width 8 height 4
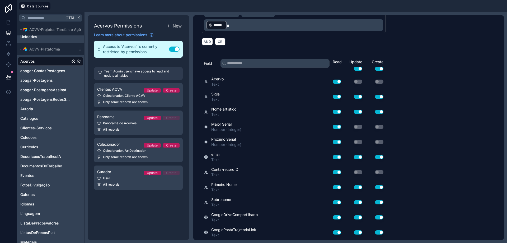
scroll to position [0, 0]
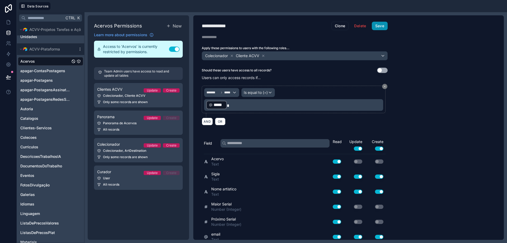
click at [379, 27] on button "Save" at bounding box center [380, 26] width 16 height 8
click at [125, 124] on div "Panorama de Acervos" at bounding box center [138, 123] width 82 height 4
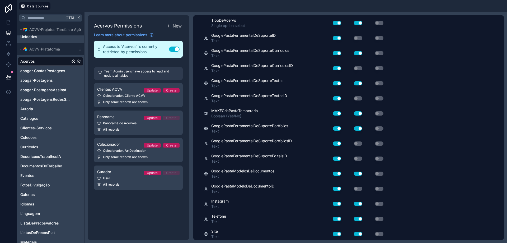
scroll to position [476, 0]
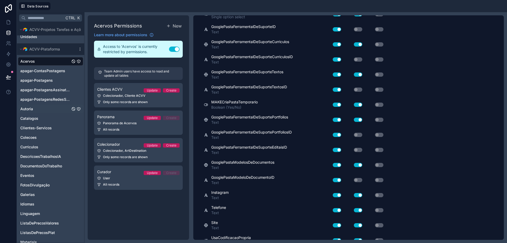
click at [80, 108] on icon "Autoria" at bounding box center [79, 109] width 4 height 4
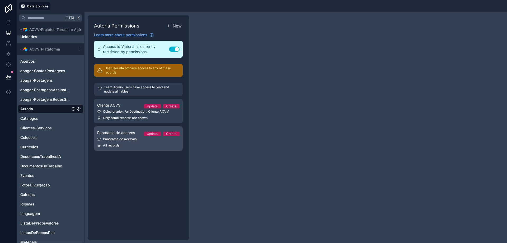
click at [112, 137] on div "Panorama de Acervos" at bounding box center [138, 139] width 82 height 4
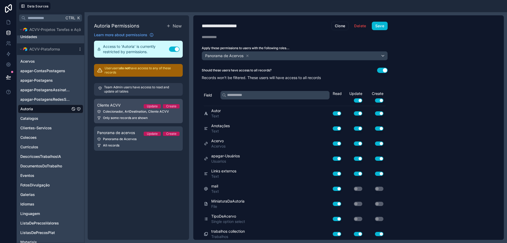
click at [127, 115] on link "Cliente ACVV Update Create Colecionador, ArtDestination, Cliente ACVV Only some…" at bounding box center [138, 111] width 89 height 24
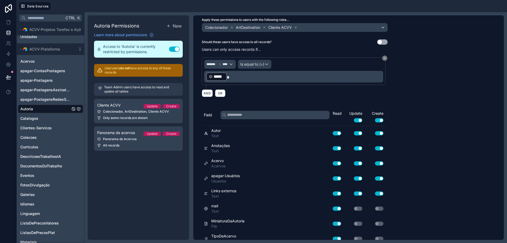
scroll to position [50, 0]
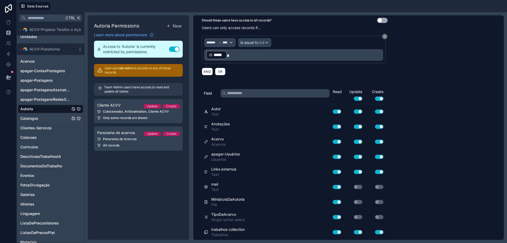
click at [79, 118] on icon "Catalogos" at bounding box center [79, 118] width 4 height 4
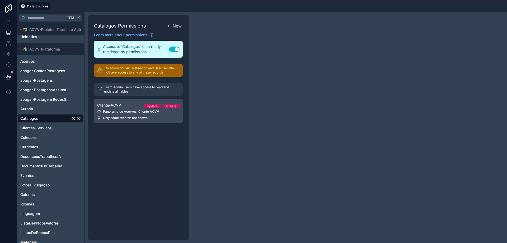
click at [122, 112] on div "Panorama de Acervos, Cliente ACVV" at bounding box center [138, 111] width 82 height 4
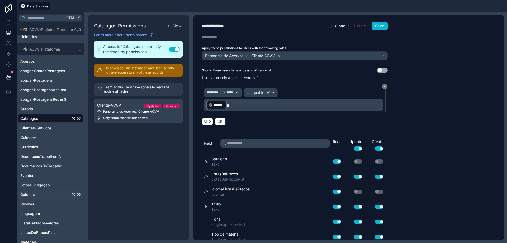
click at [79, 195] on icon "Galerias" at bounding box center [79, 194] width 4 height 4
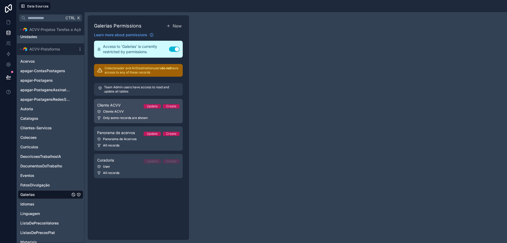
click at [125, 110] on div "Cliente ACVV" at bounding box center [138, 111] width 82 height 4
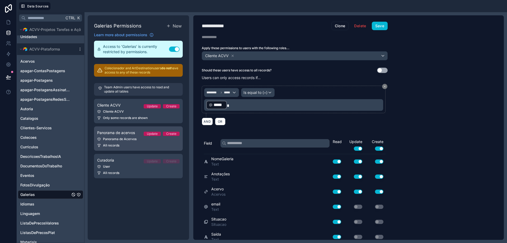
click at [134, 138] on div "Panorama de Acervos" at bounding box center [138, 139] width 82 height 4
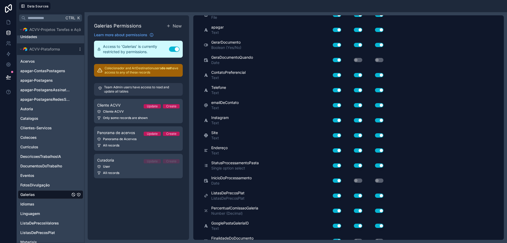
scroll to position [396, 0]
